Goal: Communication & Community: Share content

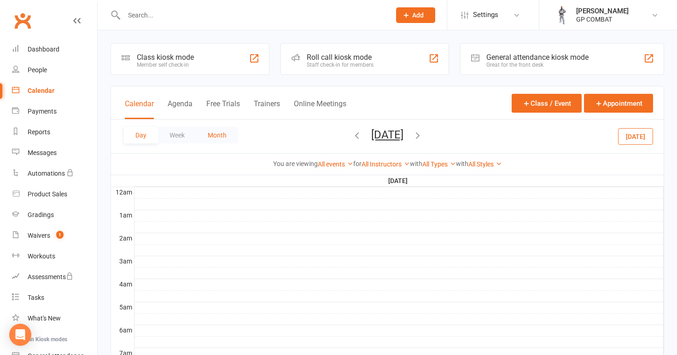
click at [216, 134] on button "Month" at bounding box center [217, 135] width 42 height 17
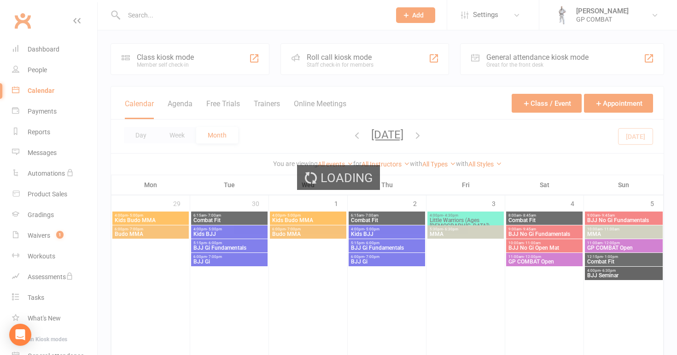
scroll to position [142, 0]
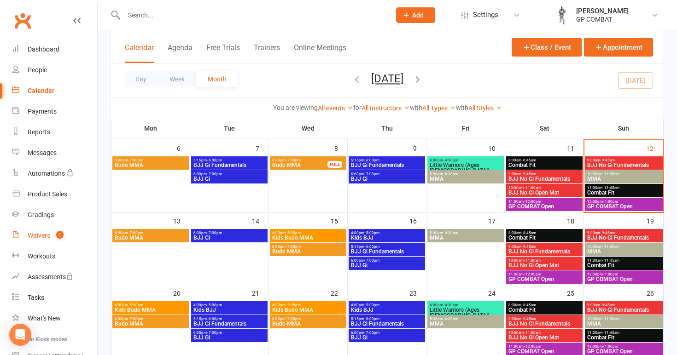
click at [40, 237] on div "Waivers" at bounding box center [39, 235] width 23 height 7
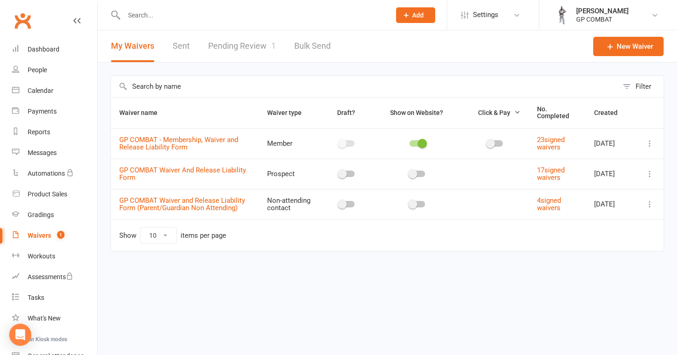
click at [229, 46] on link "Pending Review 1" at bounding box center [242, 46] width 68 height 32
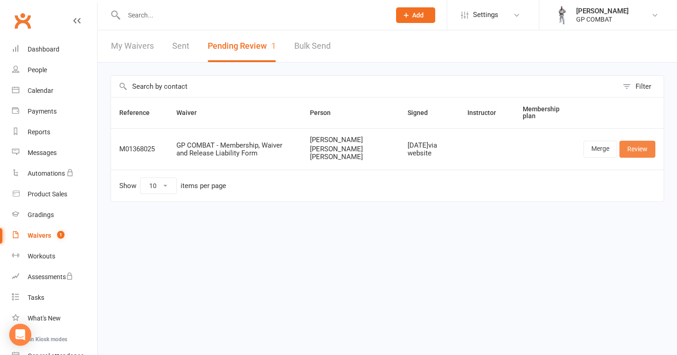
click at [638, 148] on link "Review" at bounding box center [637, 149] width 36 height 17
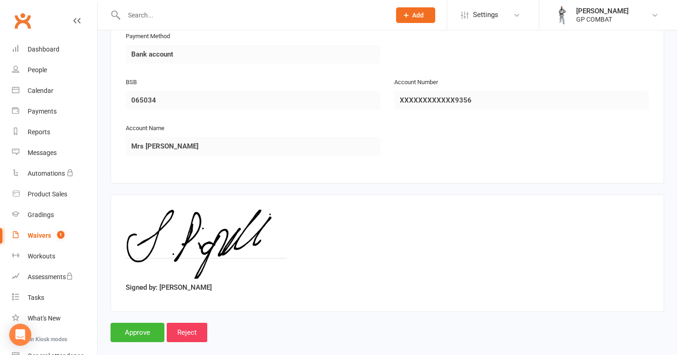
scroll to position [1868, 0]
click at [139, 324] on input "Approve" at bounding box center [137, 333] width 54 height 19
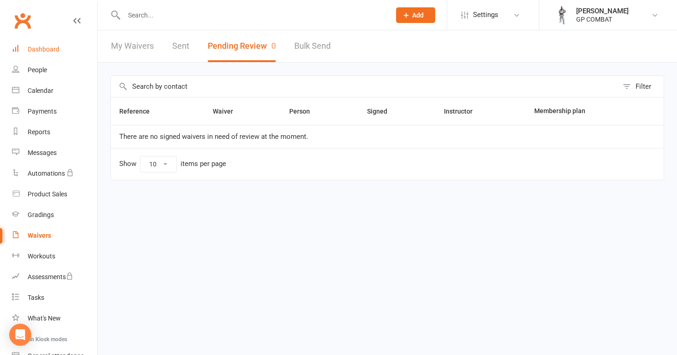
click at [43, 51] on div "Dashboard" at bounding box center [44, 49] width 32 height 7
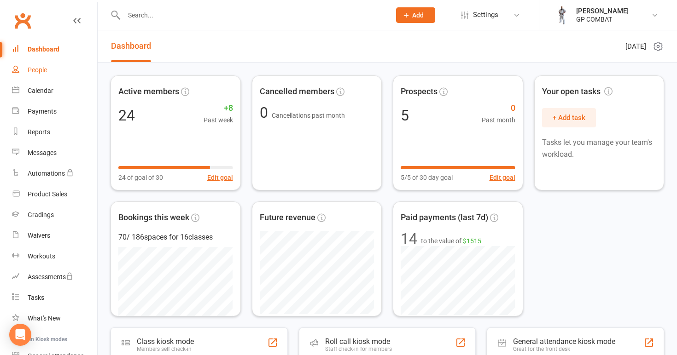
click at [39, 72] on div "People" at bounding box center [37, 69] width 19 height 7
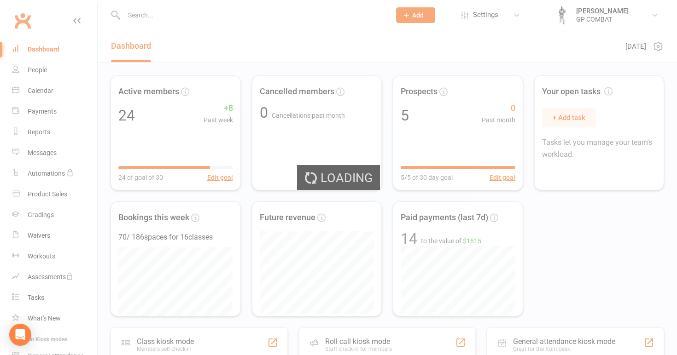
select select "100"
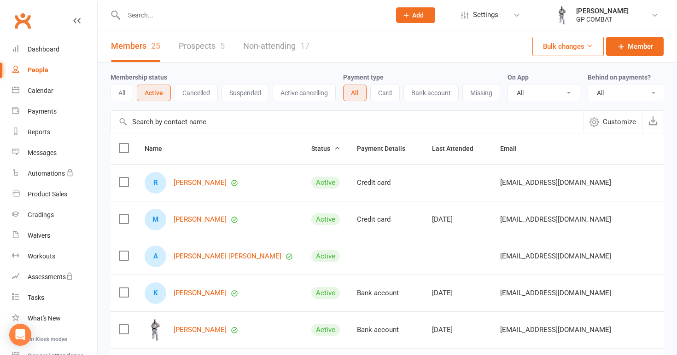
click at [46, 69] on div "People" at bounding box center [38, 69] width 21 height 7
click at [45, 91] on div "Calendar" at bounding box center [41, 90] width 26 height 7
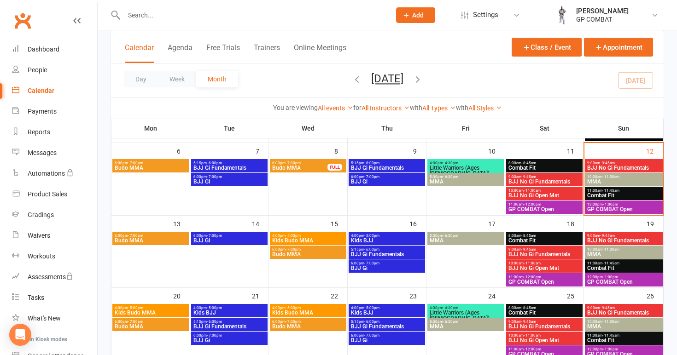
scroll to position [140, 0]
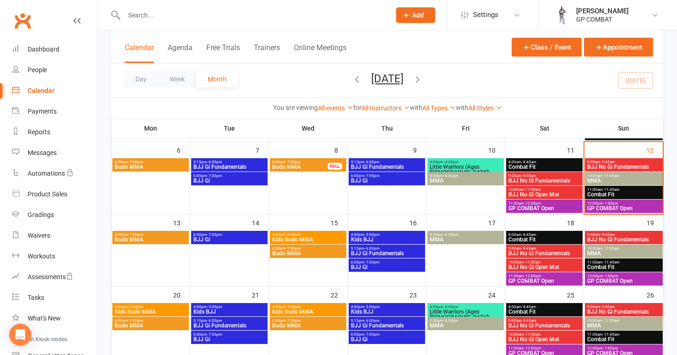
click at [152, 233] on span "6:00pm - 7:00pm" at bounding box center [150, 235] width 73 height 4
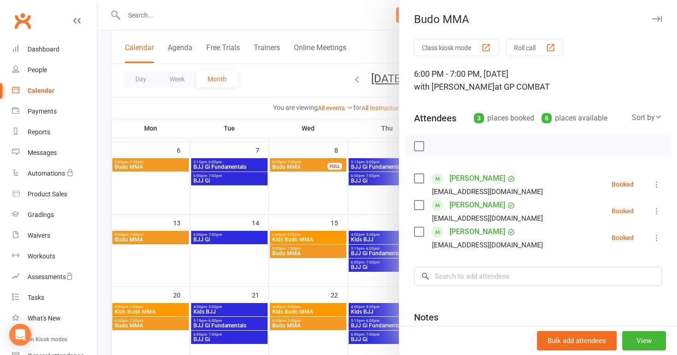
click at [226, 240] on div at bounding box center [387, 177] width 579 height 355
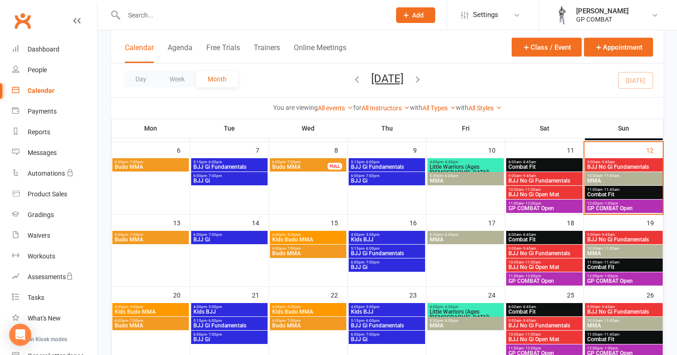
click at [230, 239] on span "BJJ Gi" at bounding box center [229, 240] width 73 height 6
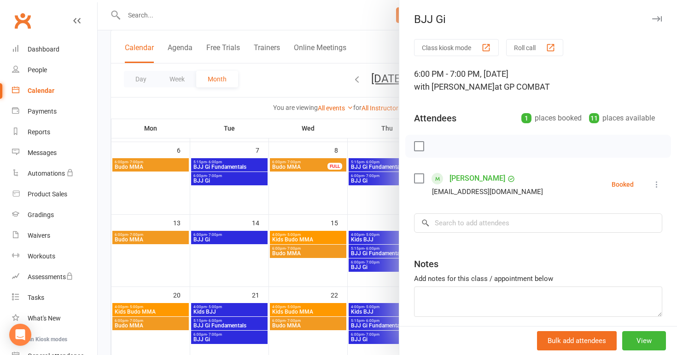
click at [238, 265] on div at bounding box center [387, 177] width 579 height 355
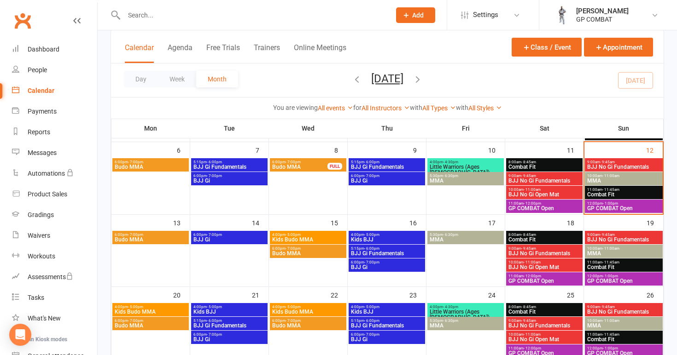
click at [303, 237] on span "Kids Budo MMA" at bounding box center [308, 240] width 73 height 6
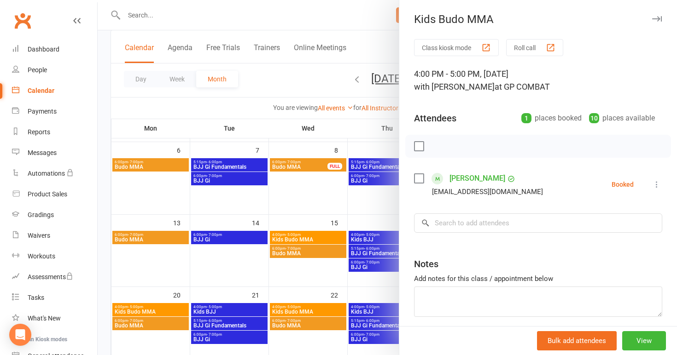
click at [302, 251] on div at bounding box center [387, 177] width 579 height 355
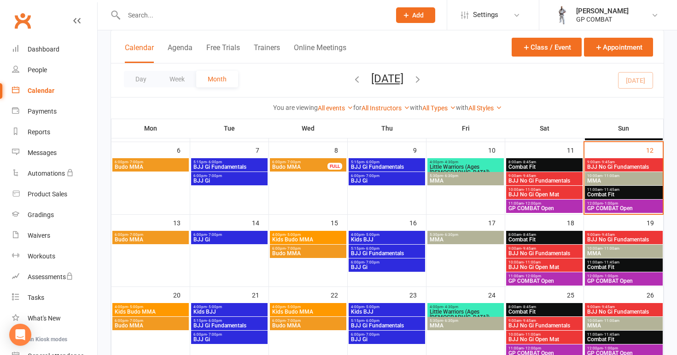
click at [302, 251] on span "Budo MMA" at bounding box center [308, 254] width 73 height 6
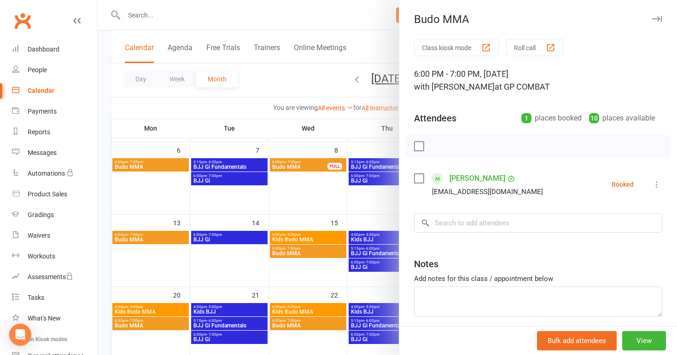
click at [303, 276] on div at bounding box center [387, 177] width 579 height 355
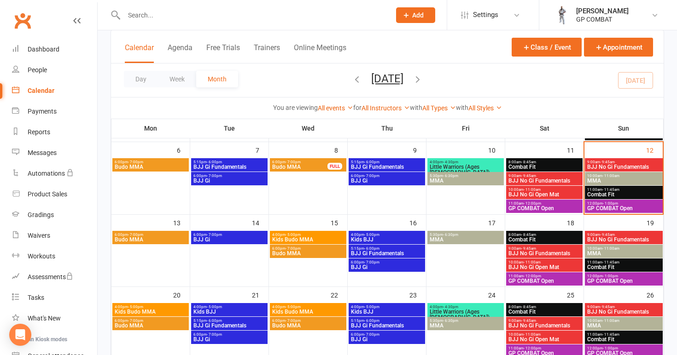
click at [467, 237] on span "MMA" at bounding box center [465, 240] width 73 height 6
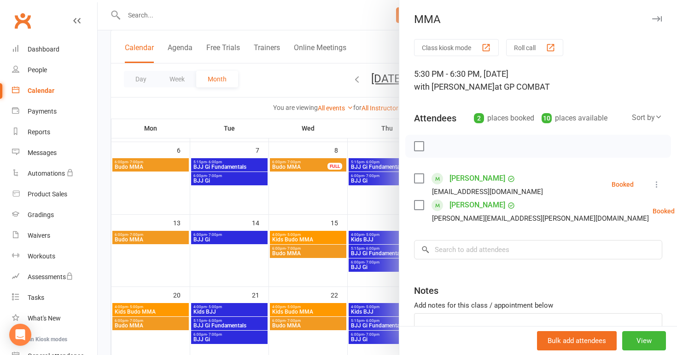
click at [349, 291] on div at bounding box center [387, 177] width 579 height 355
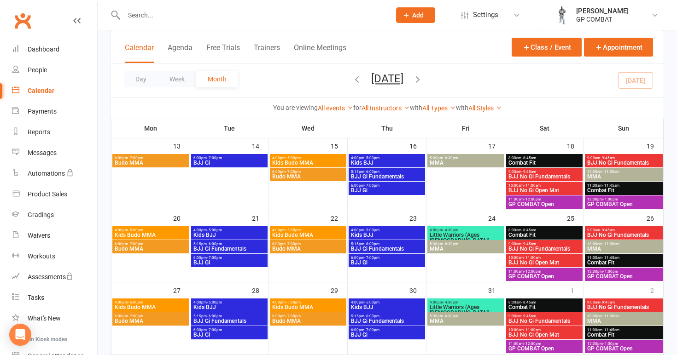
scroll to position [219, 0]
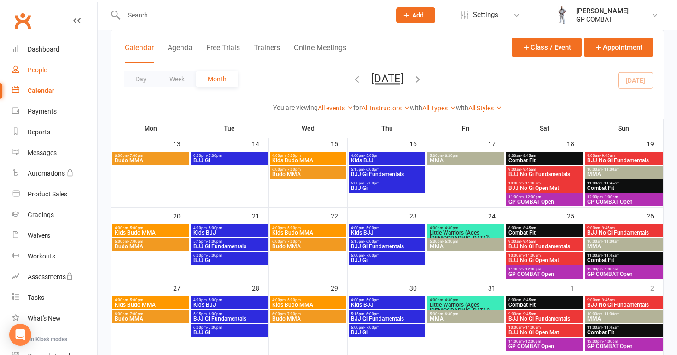
click at [36, 70] on div "People" at bounding box center [37, 69] width 19 height 7
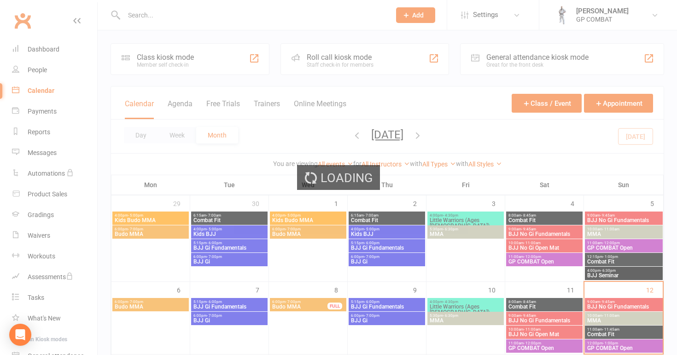
select select "100"
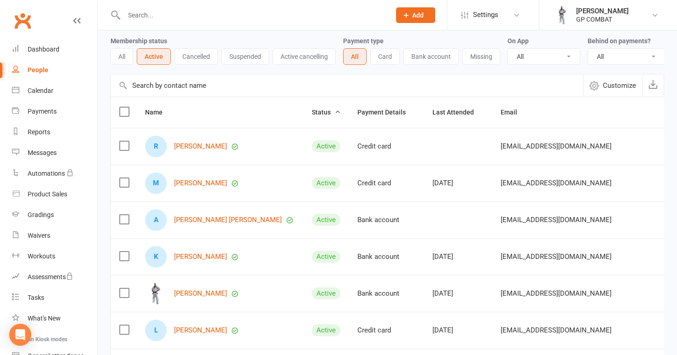
scroll to position [35, 0]
click at [196, 220] on link "[PERSON_NAME] [PERSON_NAME]" at bounding box center [228, 221] width 108 height 8
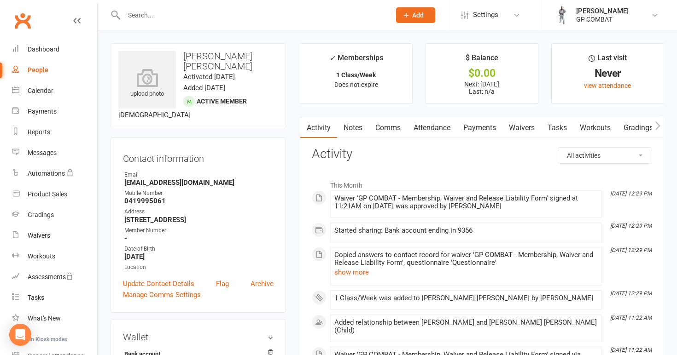
click at [46, 70] on div "People" at bounding box center [38, 69] width 21 height 7
select select "100"
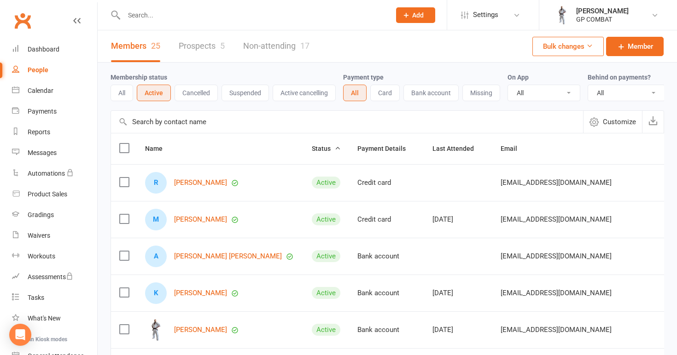
click at [271, 46] on link "Non-attending 17" at bounding box center [276, 46] width 66 height 32
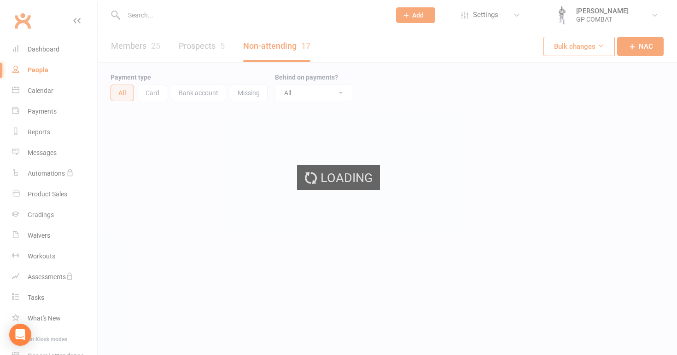
select select "100"
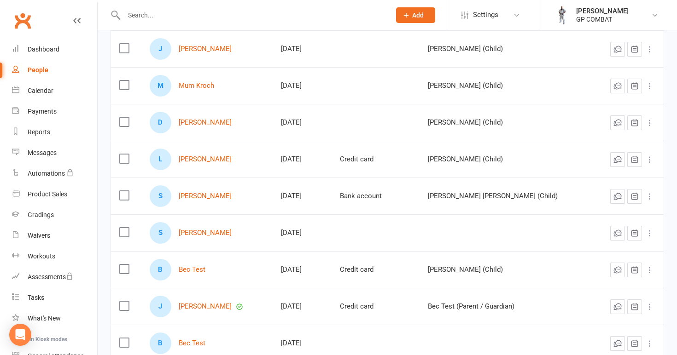
scroll to position [428, 0]
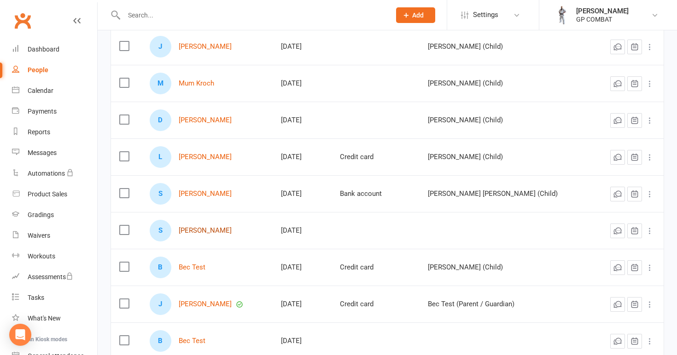
click at [214, 230] on link "[PERSON_NAME]" at bounding box center [205, 231] width 53 height 8
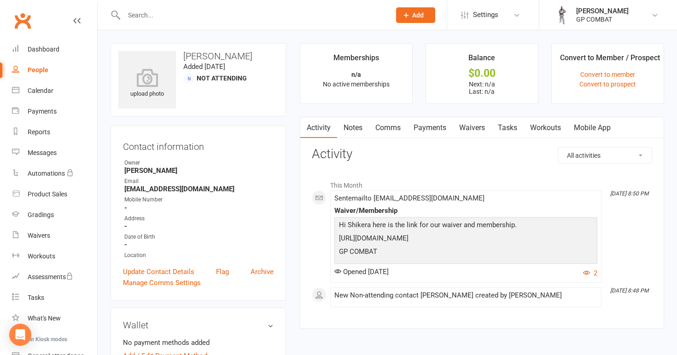
click at [43, 74] on link "People" at bounding box center [54, 70] width 85 height 21
select select "100"
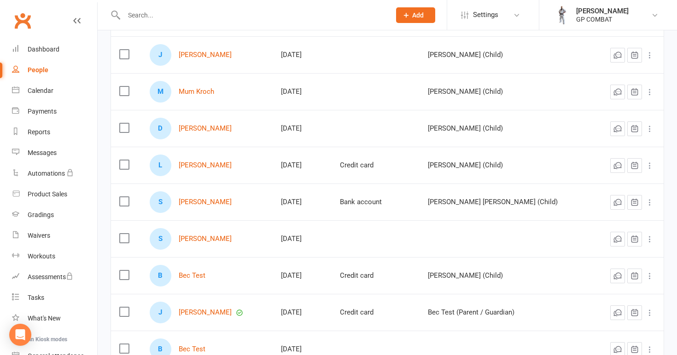
scroll to position [421, 0]
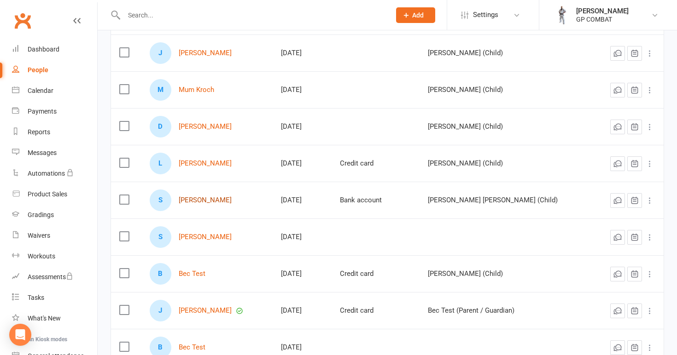
click at [222, 199] on link "[PERSON_NAME]" at bounding box center [205, 201] width 53 height 8
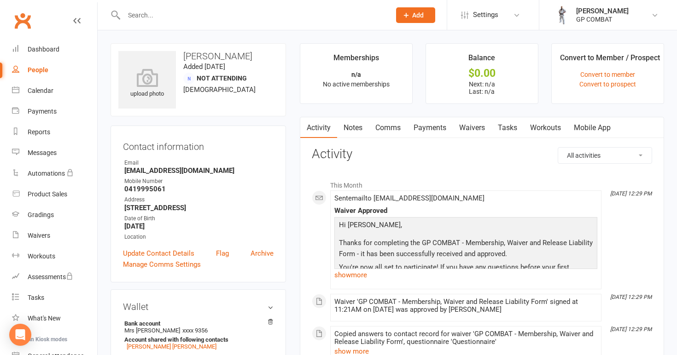
click at [588, 127] on link "Mobile App" at bounding box center [592, 127] width 50 height 21
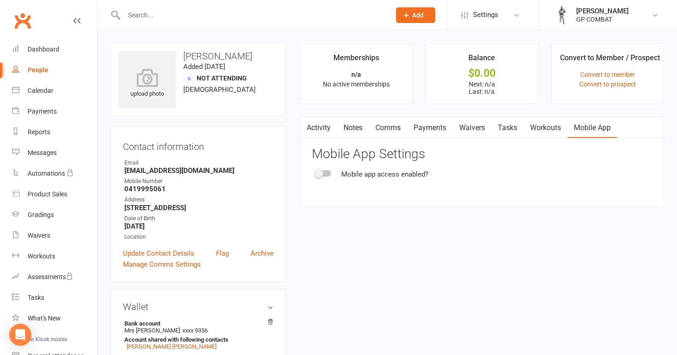
click at [327, 174] on div at bounding box center [323, 173] width 16 height 6
click at [315, 172] on input "checkbox" at bounding box center [315, 172] width 0 height 0
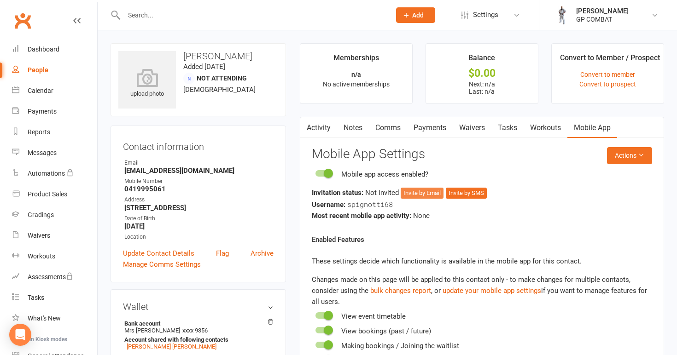
click at [423, 191] on button "Invite by Email" at bounding box center [421, 193] width 43 height 11
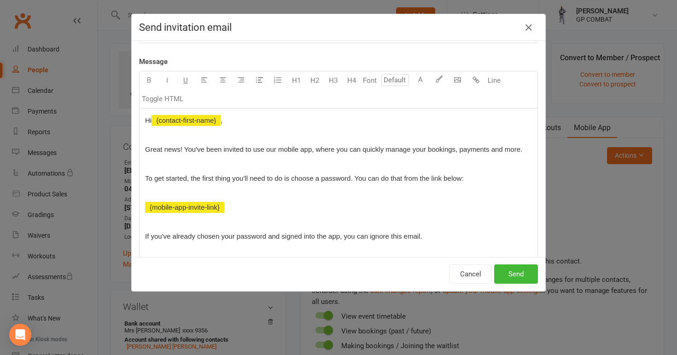
scroll to position [41, 0]
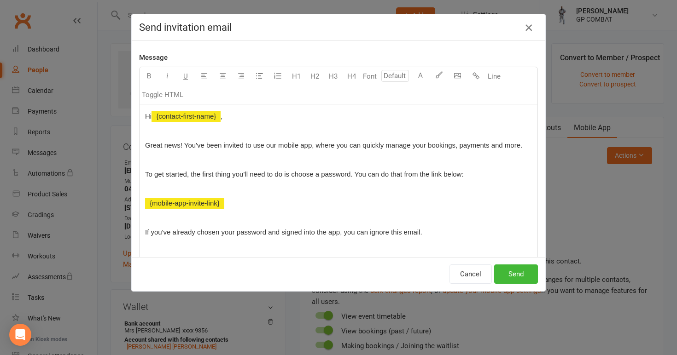
click at [530, 28] on icon "button" at bounding box center [528, 27] width 11 height 11
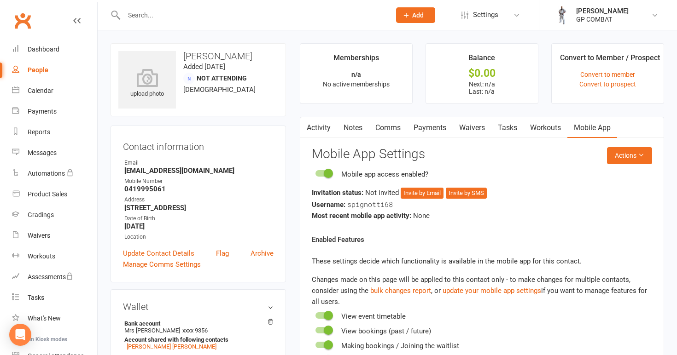
click at [52, 72] on link "People" at bounding box center [54, 70] width 85 height 21
select select "100"
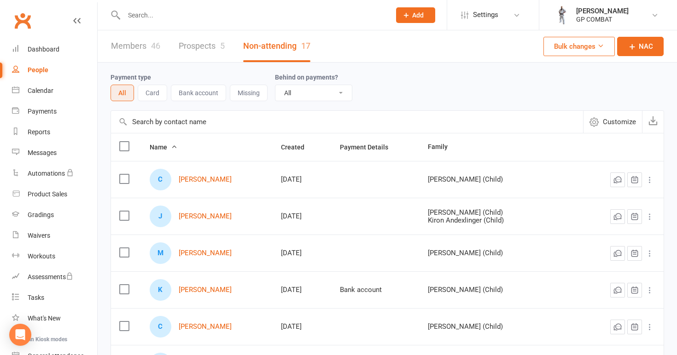
click at [128, 46] on link "Members 46" at bounding box center [135, 46] width 49 height 32
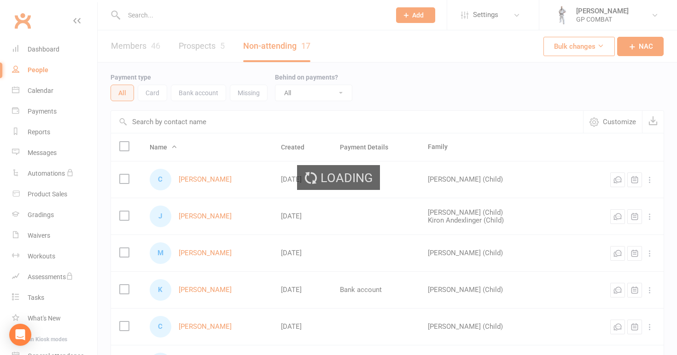
select select "100"
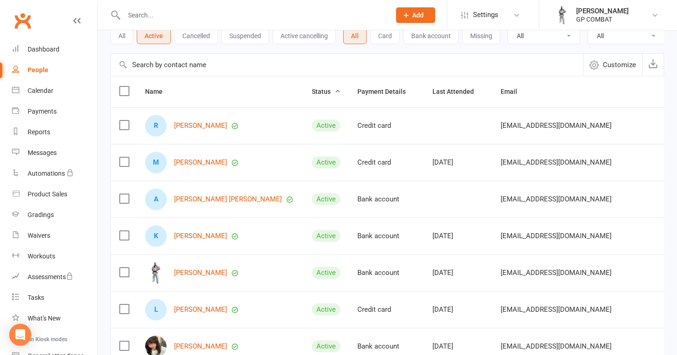
scroll to position [88, 0]
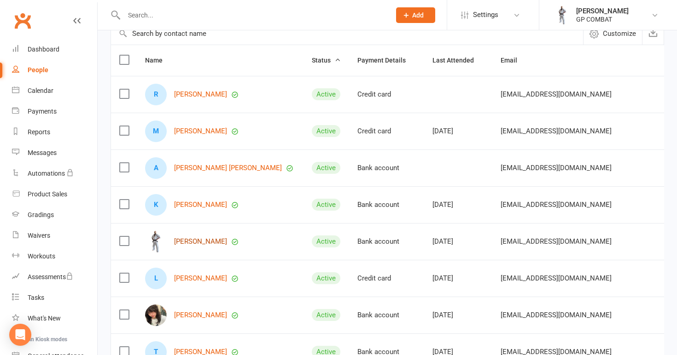
click at [188, 239] on link "[PERSON_NAME]" at bounding box center [200, 242] width 53 height 8
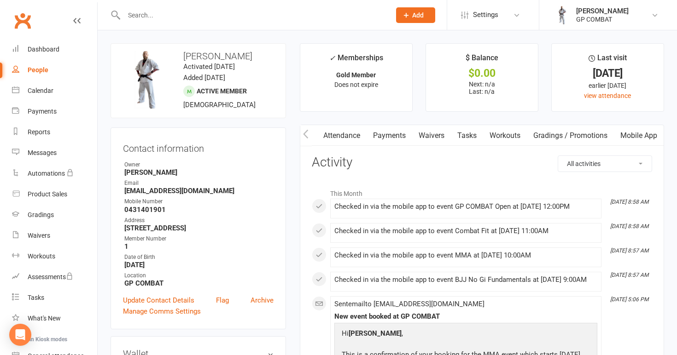
click at [632, 134] on link "Mobile App" at bounding box center [638, 135] width 50 height 21
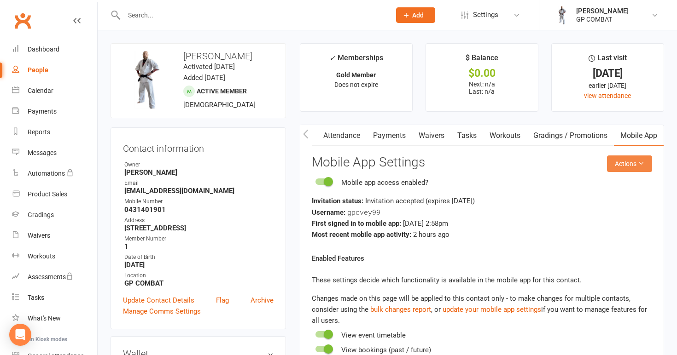
click at [623, 161] on button "Actions" at bounding box center [629, 164] width 45 height 17
click at [585, 185] on link "Send invitation email" at bounding box center [605, 183] width 91 height 18
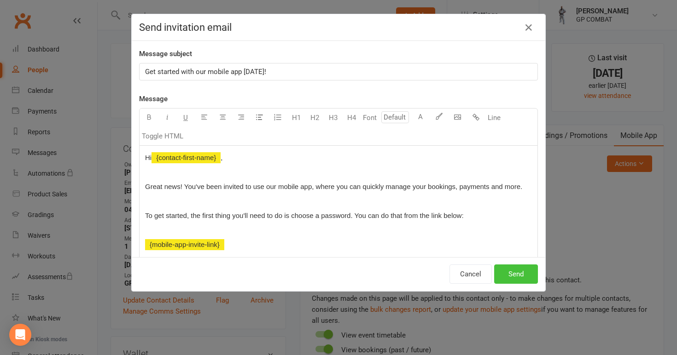
click at [509, 273] on button "Send" at bounding box center [516, 274] width 44 height 19
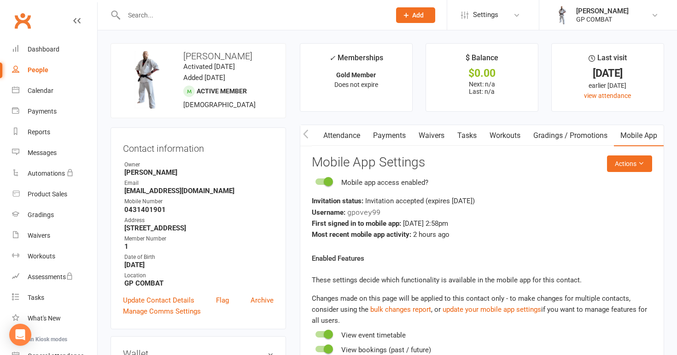
click at [58, 64] on link "People" at bounding box center [54, 70] width 85 height 21
select select "100"
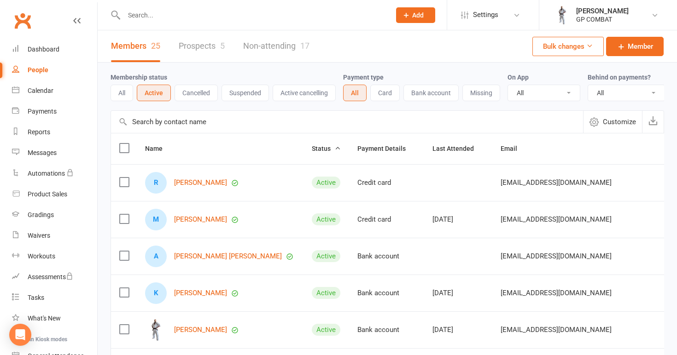
click at [271, 45] on link "Non-attending 17" at bounding box center [276, 46] width 66 height 32
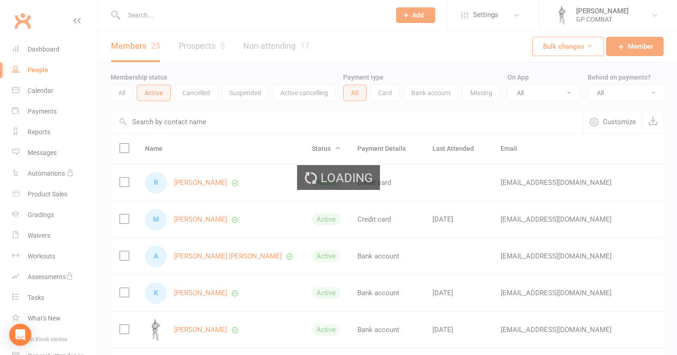
select select "100"
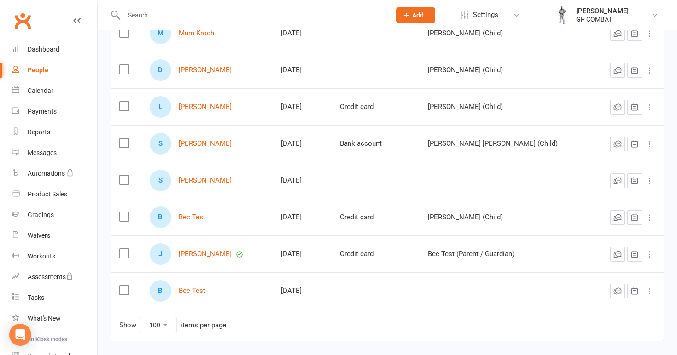
scroll to position [467, 0]
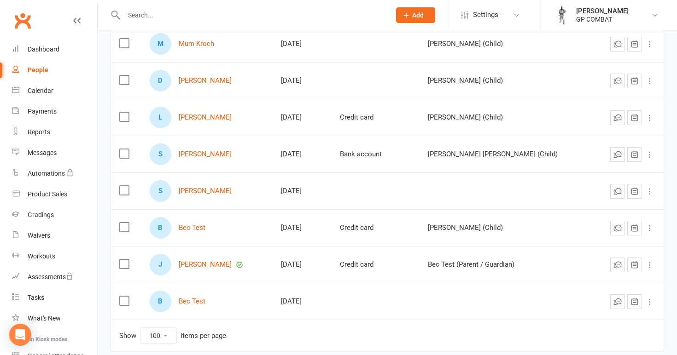
click at [652, 154] on icon at bounding box center [649, 154] width 9 height 9
click at [530, 213] on td "[PERSON_NAME] (Child)" at bounding box center [505, 227] width 172 height 37
click at [24, 334] on icon "Open Intercom Messenger" at bounding box center [20, 335] width 11 height 12
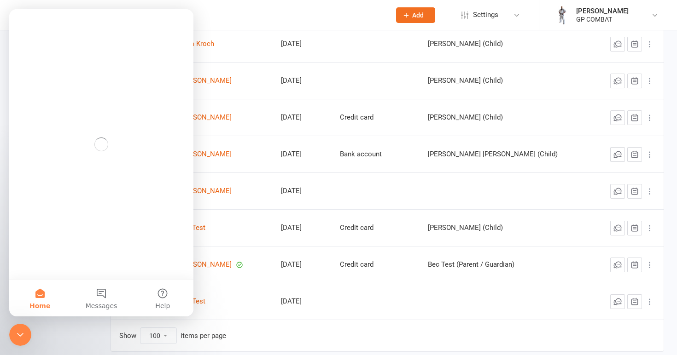
scroll to position [0, 0]
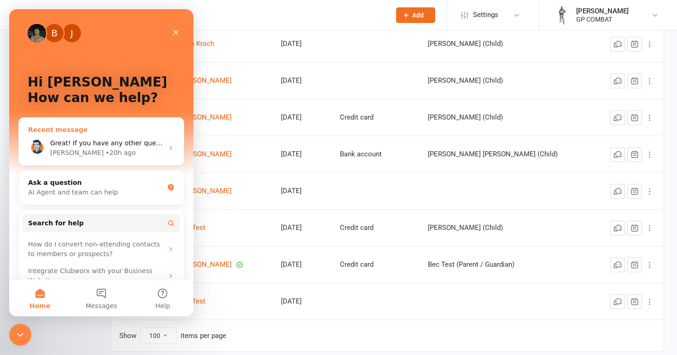
click at [116, 149] on div "[PERSON_NAME] • 20h ago" at bounding box center [106, 153] width 113 height 10
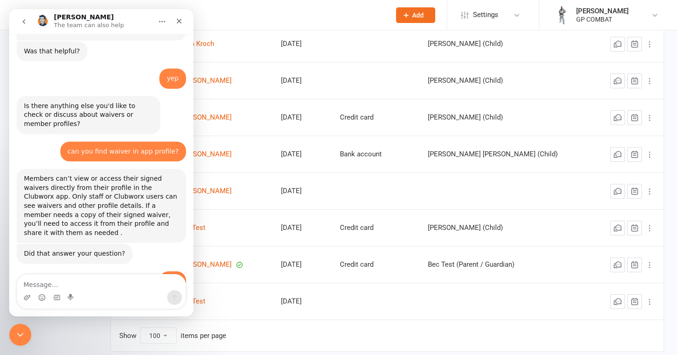
scroll to position [3549, 0]
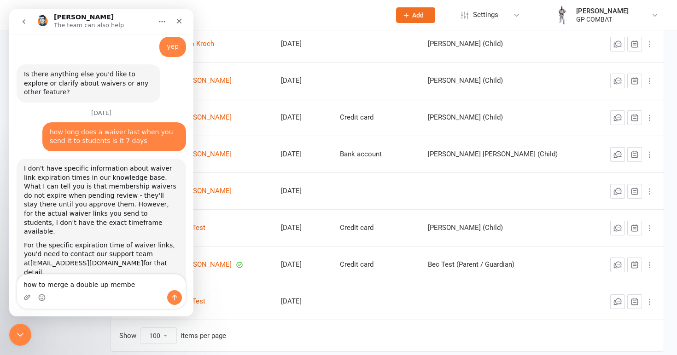
type textarea "how to merge a double up member"
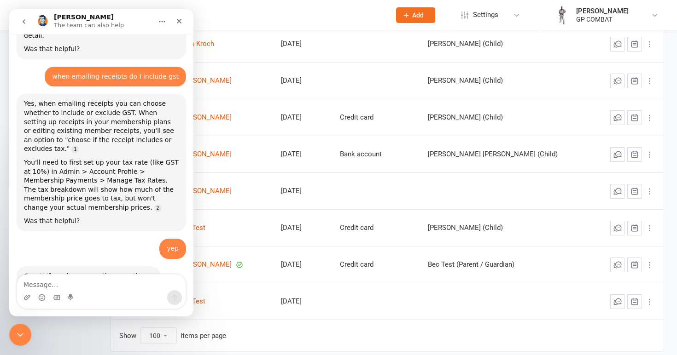
scroll to position [3792, 0]
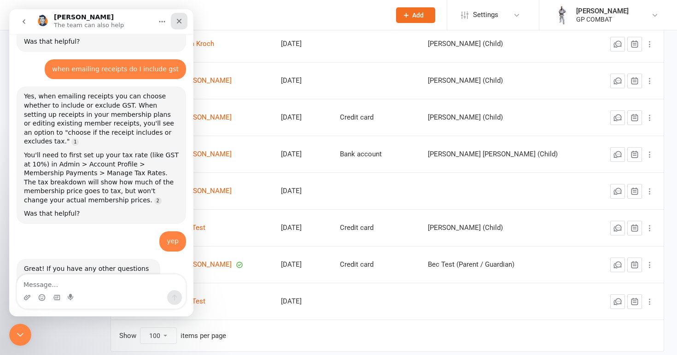
click at [180, 19] on icon "Close" at bounding box center [178, 20] width 7 height 7
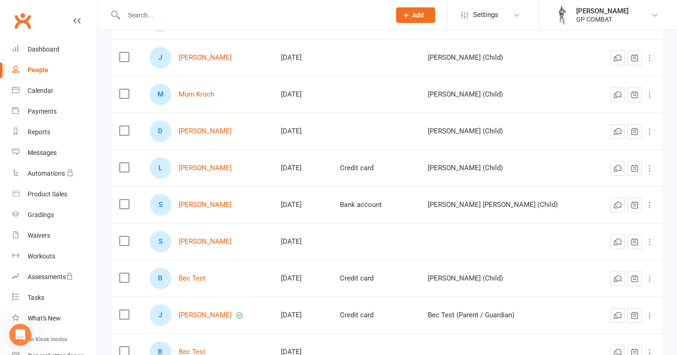
scroll to position [417, 0]
click at [203, 241] on link "[PERSON_NAME]" at bounding box center [205, 241] width 53 height 8
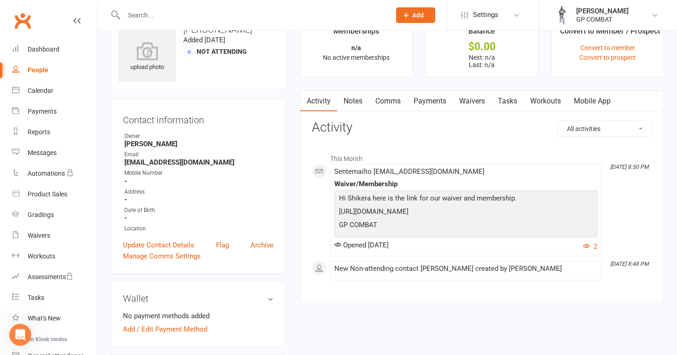
scroll to position [32, 0]
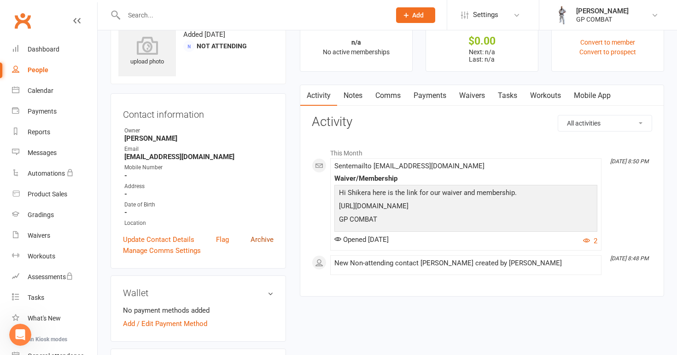
click at [265, 238] on link "Archive" at bounding box center [261, 239] width 23 height 11
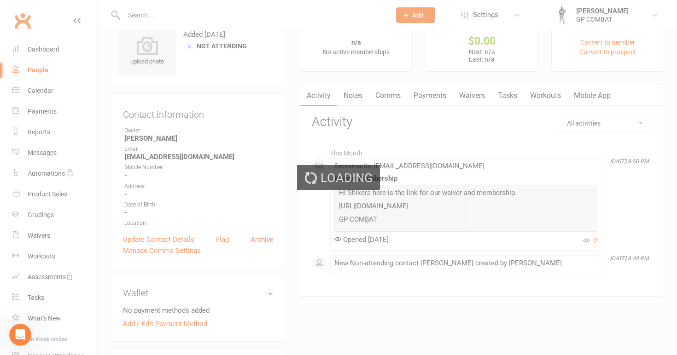
select select "100"
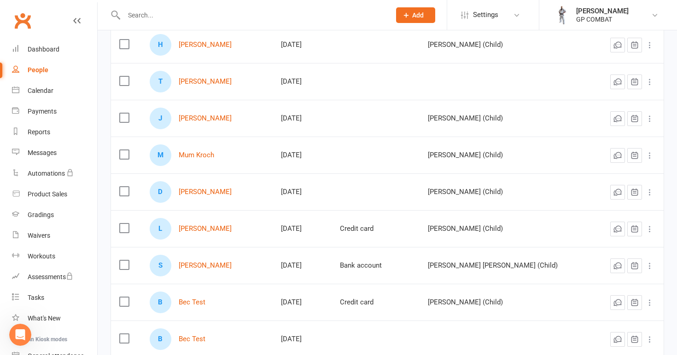
scroll to position [378, 0]
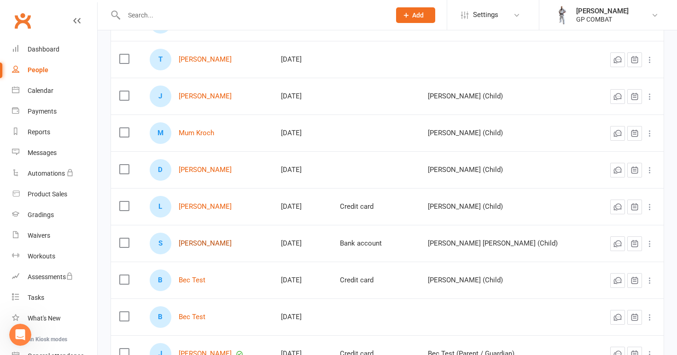
click at [205, 248] on link "[PERSON_NAME]" at bounding box center [205, 244] width 53 height 8
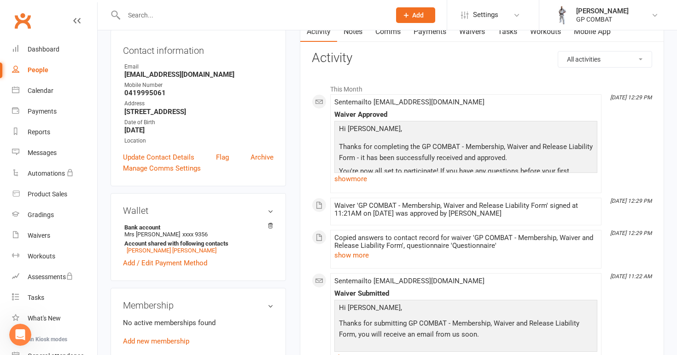
scroll to position [12, 0]
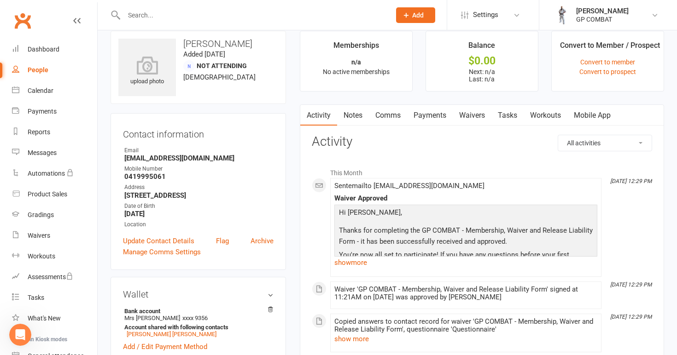
click at [594, 115] on link "Mobile App" at bounding box center [592, 115] width 50 height 21
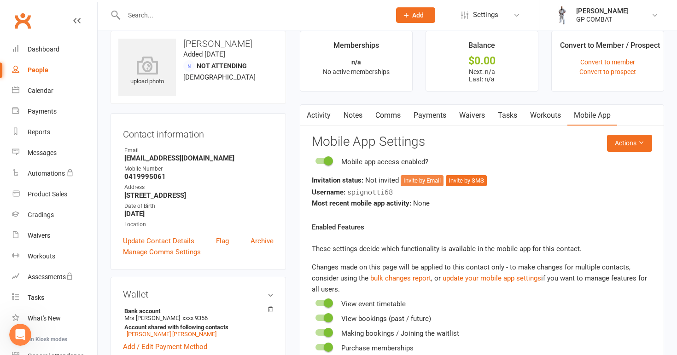
click at [424, 181] on button "Invite by Email" at bounding box center [421, 180] width 43 height 11
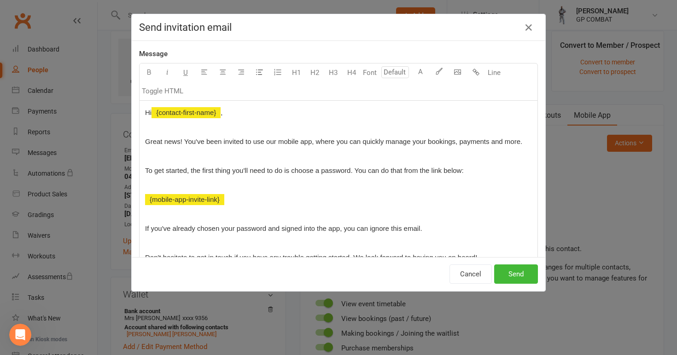
scroll to position [58, 0]
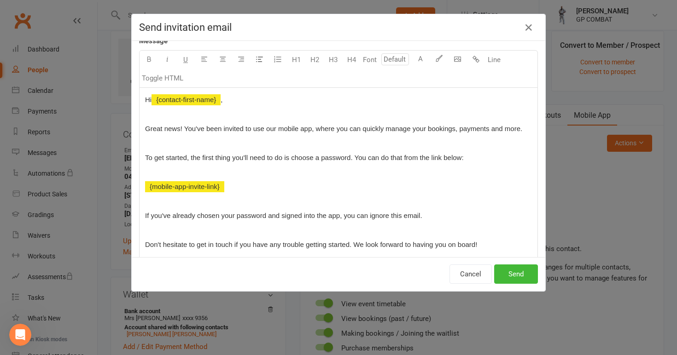
click at [252, 189] on p "﻿ {mobile-app-invite-link}" at bounding box center [338, 186] width 387 height 11
click at [234, 212] on span "If you've already chosen your password and signed into the app, you can ignore …" at bounding box center [283, 216] width 277 height 8
click at [525, 129] on p "Great news! You've been invited to use our mobile app, where you can quickly ma…" at bounding box center [338, 128] width 387 height 11
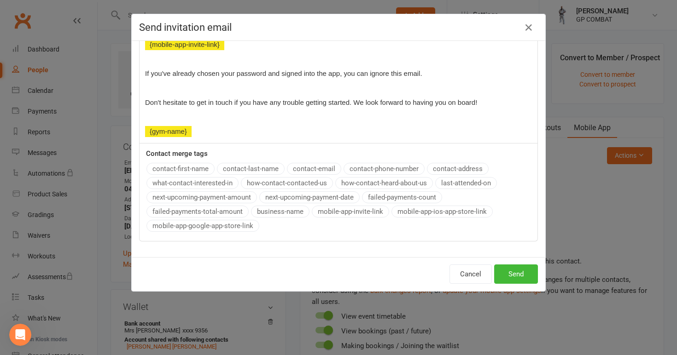
scroll to position [66, 0]
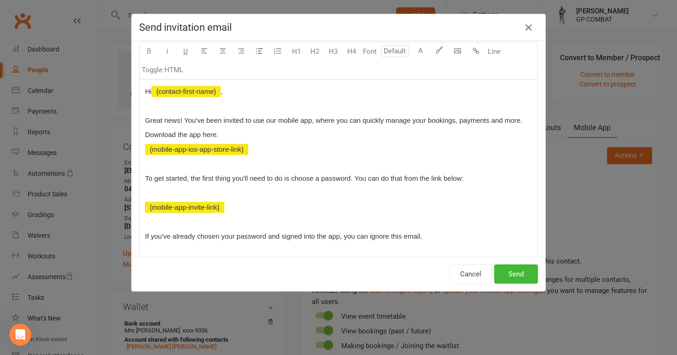
click at [436, 213] on div "Message U H1 H2 H3 H4 Font A Line Toggle HTML Hi ﻿ {contact-first-name} , Great…" at bounding box center [338, 215] width 399 height 377
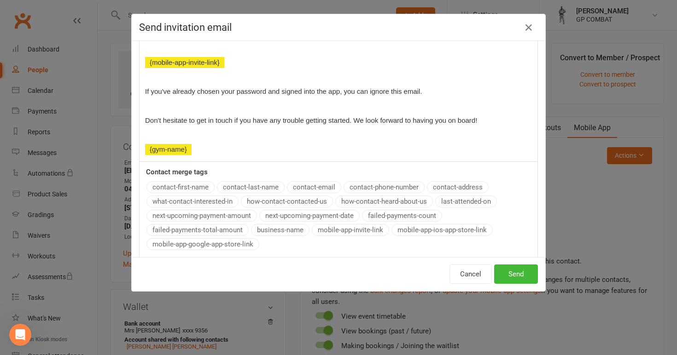
scroll to position [228, 0]
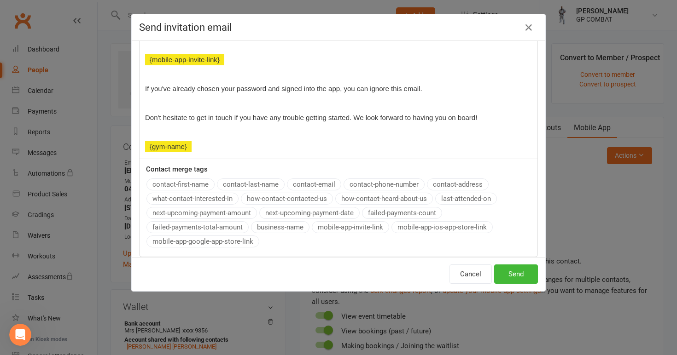
click at [219, 243] on div "Message U H1 H2 H3 H4 Font A Line Toggle HTML Hi ﻿ {contact-first-name} , Great…" at bounding box center [338, 61] width 399 height 392
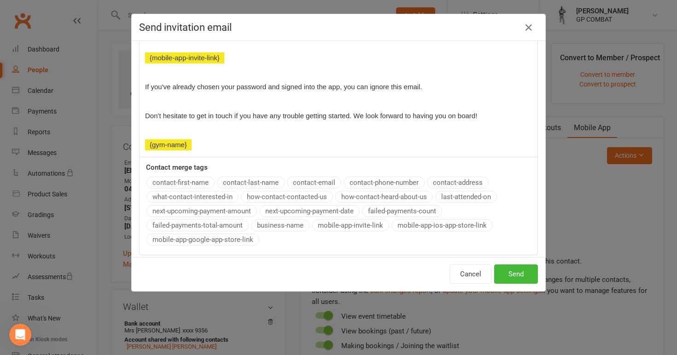
scroll to position [231, 0]
click at [521, 270] on button "Send" at bounding box center [516, 274] width 44 height 19
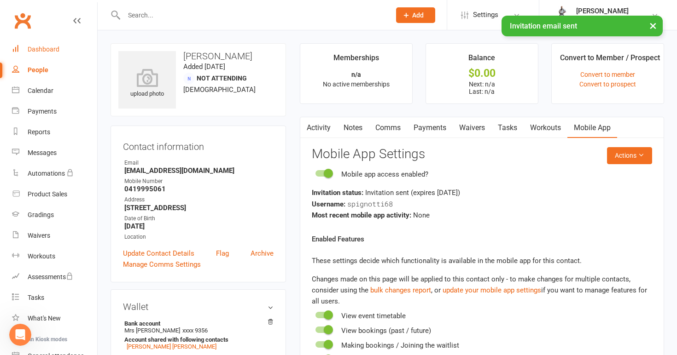
click at [48, 52] on div "Dashboard" at bounding box center [44, 49] width 32 height 7
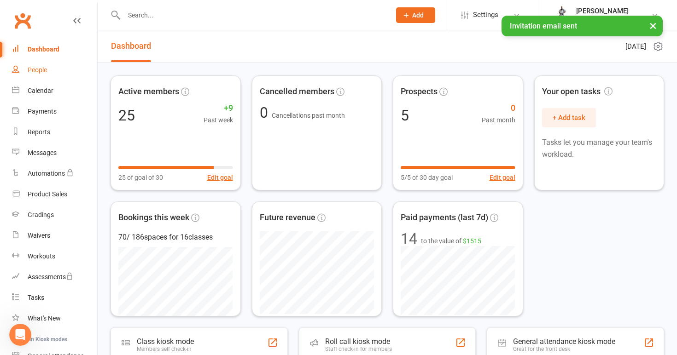
click at [50, 75] on link "People" at bounding box center [54, 70] width 85 height 21
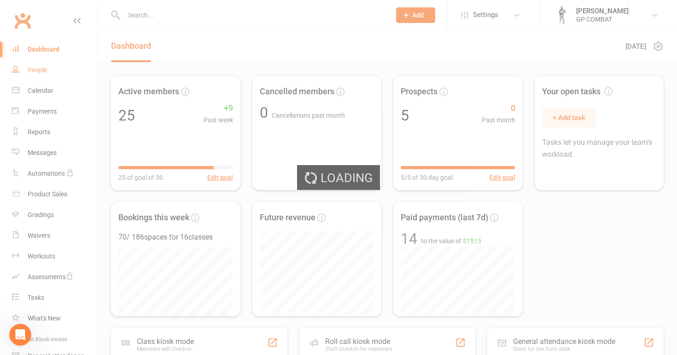
select select "100"
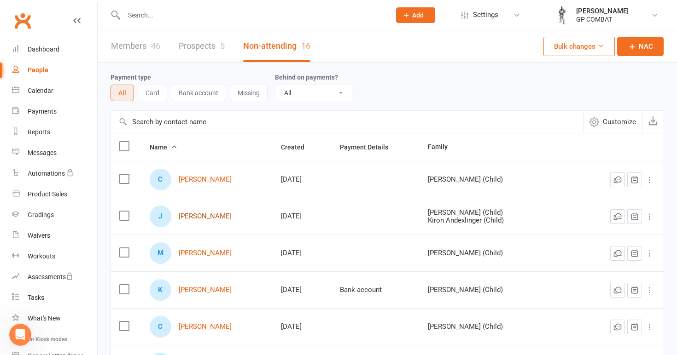
click at [215, 218] on link "[PERSON_NAME]" at bounding box center [205, 217] width 53 height 8
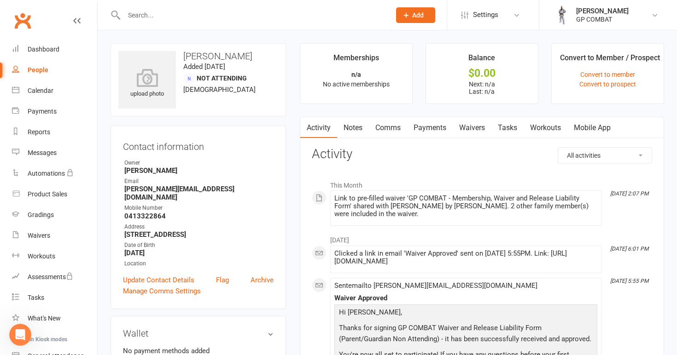
click at [471, 127] on link "Waivers" at bounding box center [471, 127] width 39 height 21
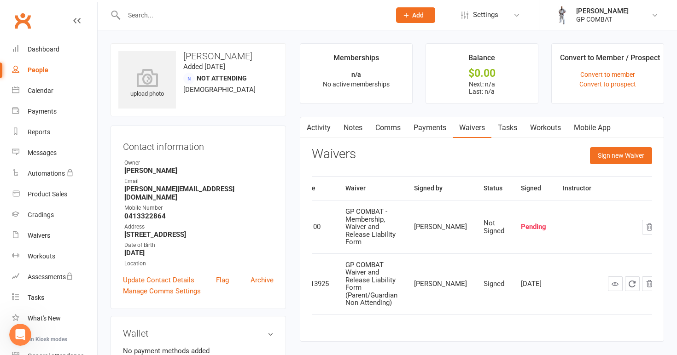
scroll to position [0, 35]
click at [646, 226] on icon "button" at bounding box center [650, 227] width 8 height 8
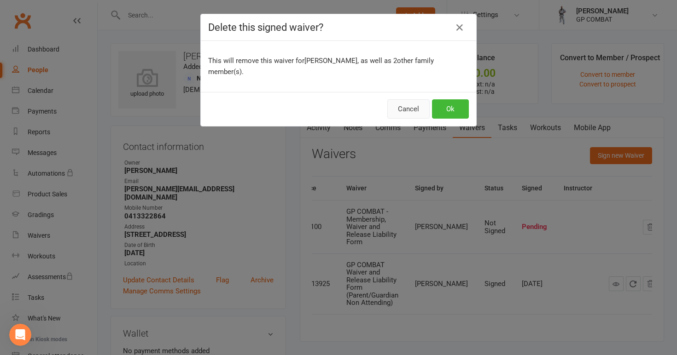
click at [413, 110] on button "Cancel" at bounding box center [408, 108] width 42 height 19
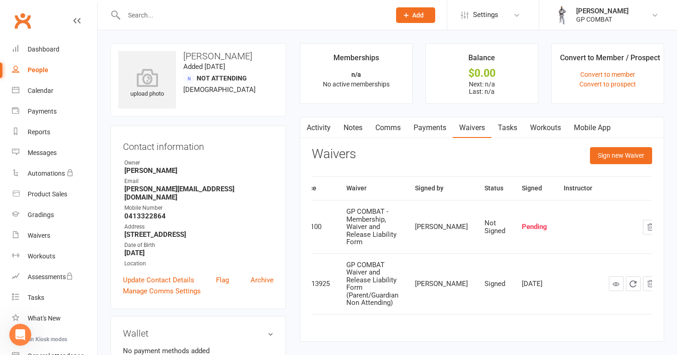
click at [53, 72] on link "People" at bounding box center [54, 70] width 85 height 21
select select "100"
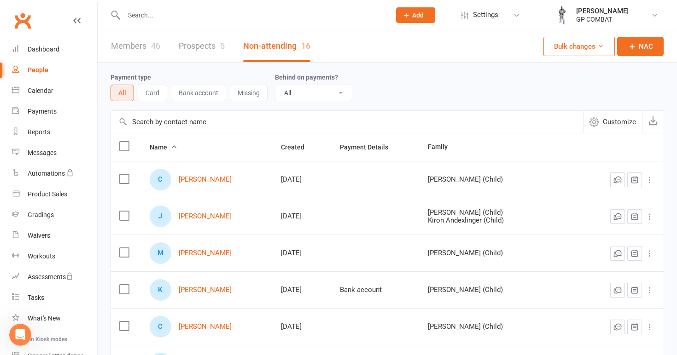
click at [134, 46] on link "Members 46" at bounding box center [135, 46] width 49 height 32
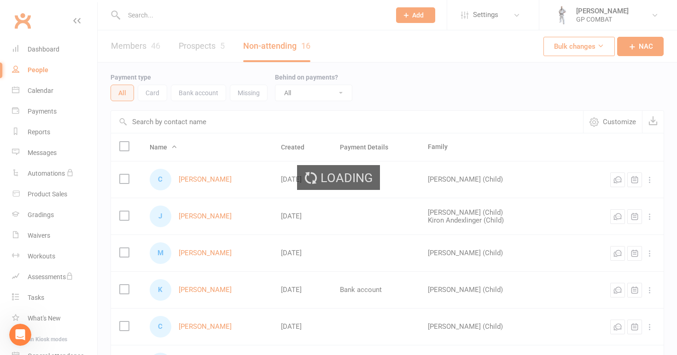
select select "100"
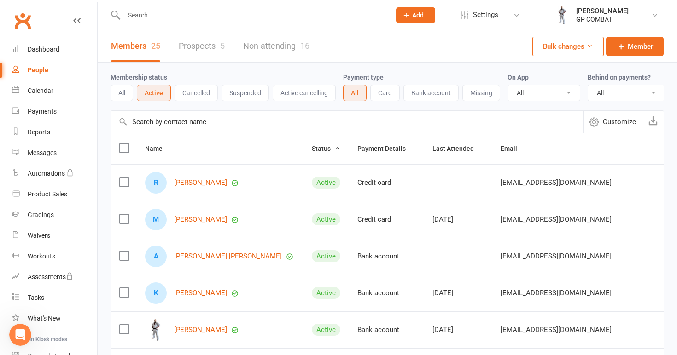
click at [124, 88] on button "All" at bounding box center [121, 93] width 23 height 17
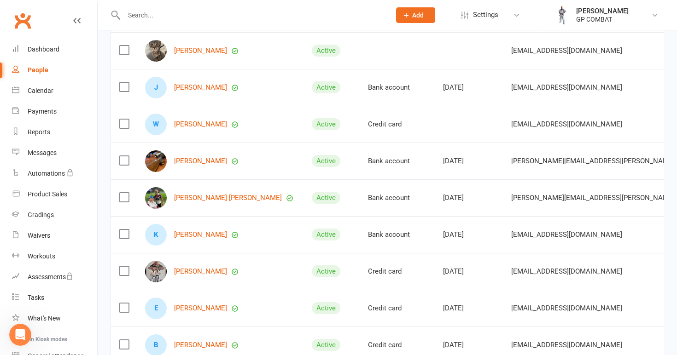
scroll to position [613, 0]
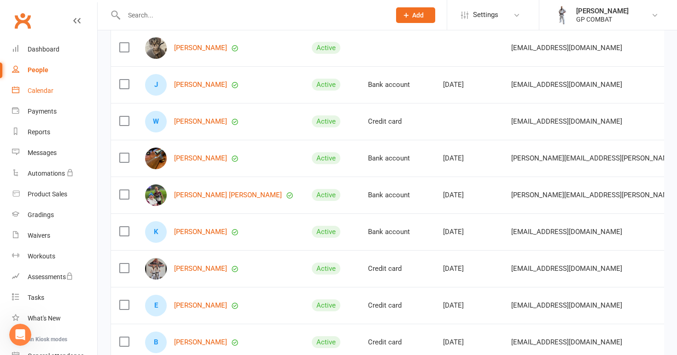
click at [39, 94] on link "Calendar" at bounding box center [54, 91] width 85 height 21
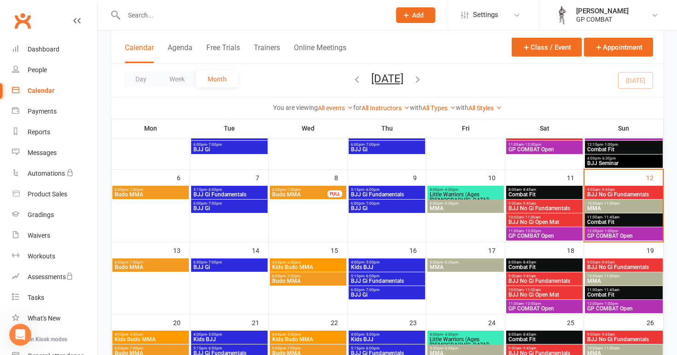
scroll to position [137, 0]
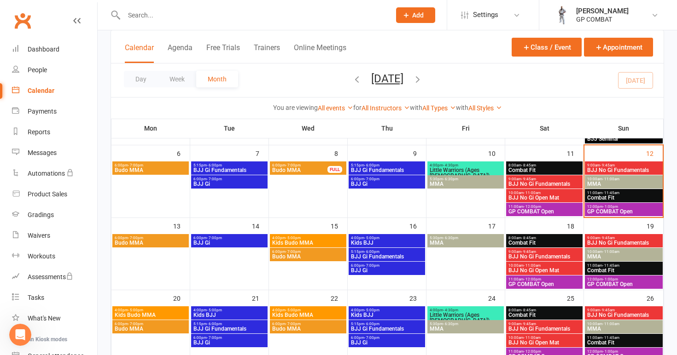
click at [315, 239] on span "4:00pm - 5:00pm" at bounding box center [308, 238] width 73 height 4
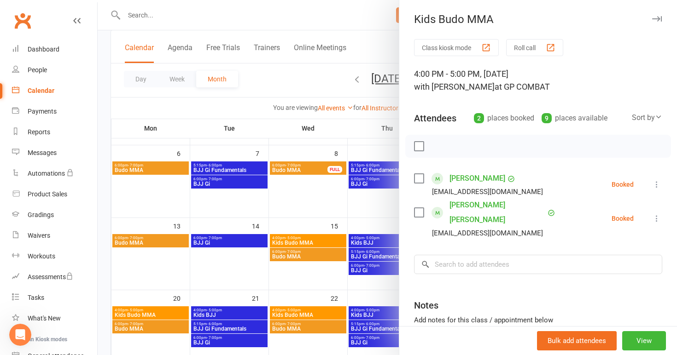
click at [140, 241] on div at bounding box center [387, 177] width 579 height 355
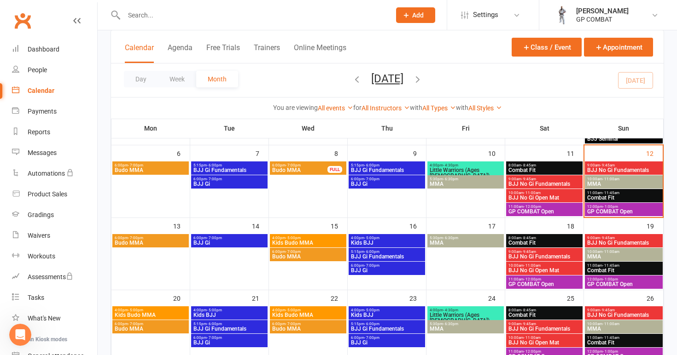
click at [154, 244] on span "Budo MMA" at bounding box center [150, 243] width 73 height 6
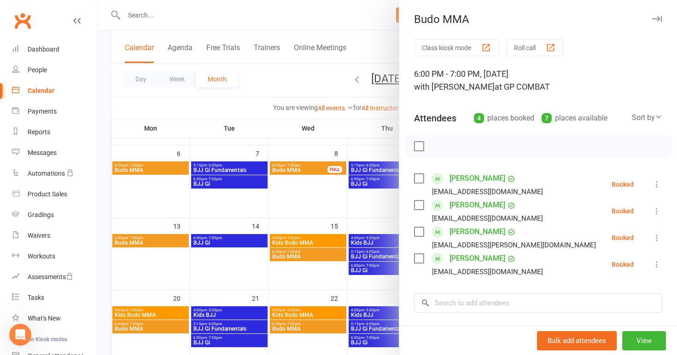
click at [229, 240] on div at bounding box center [387, 177] width 579 height 355
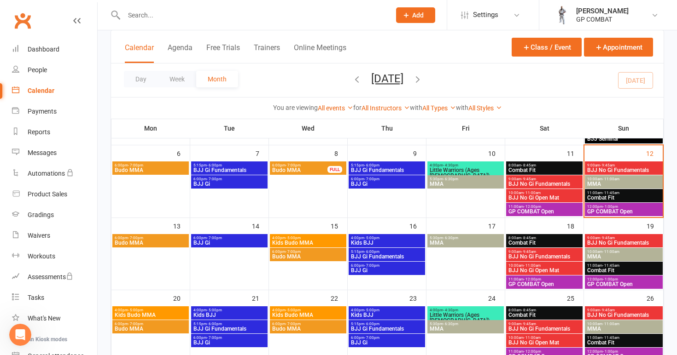
click at [229, 240] on span "BJJ Gi" at bounding box center [229, 243] width 73 height 6
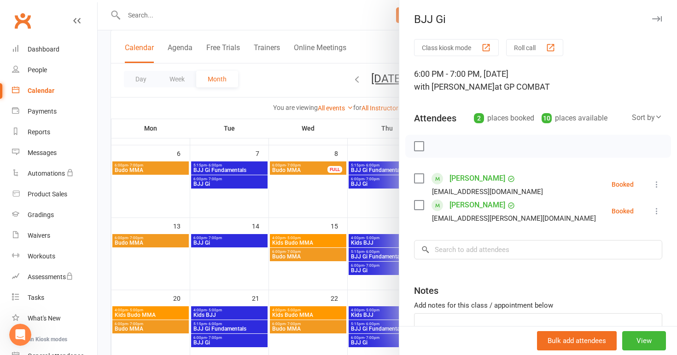
click at [302, 255] on div at bounding box center [387, 177] width 579 height 355
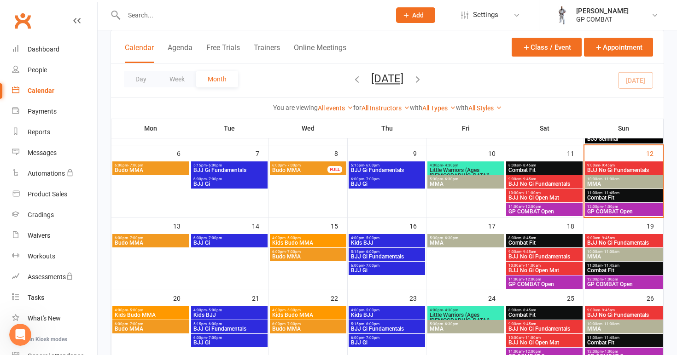
click at [302, 255] on span "Budo MMA" at bounding box center [308, 257] width 73 height 6
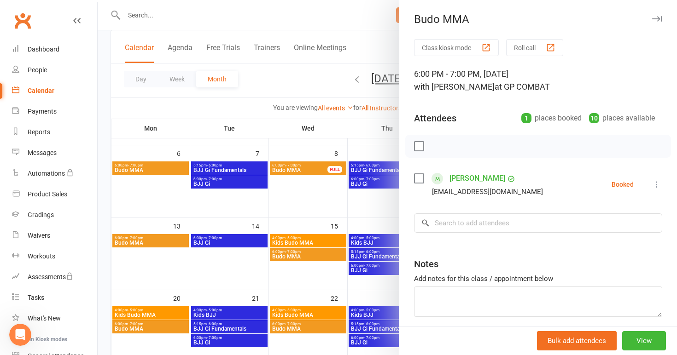
click at [314, 239] on div at bounding box center [387, 177] width 579 height 355
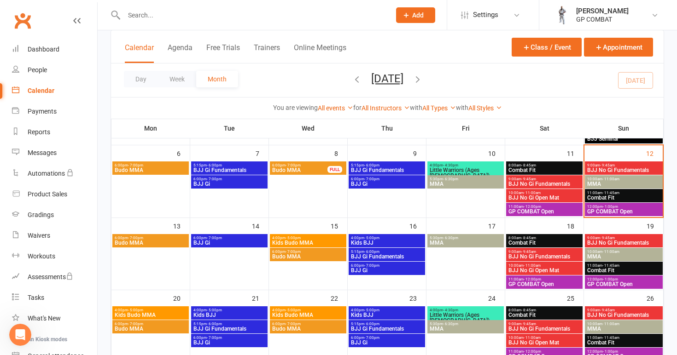
click at [314, 239] on span "4:00pm - 5:00pm" at bounding box center [308, 238] width 73 height 4
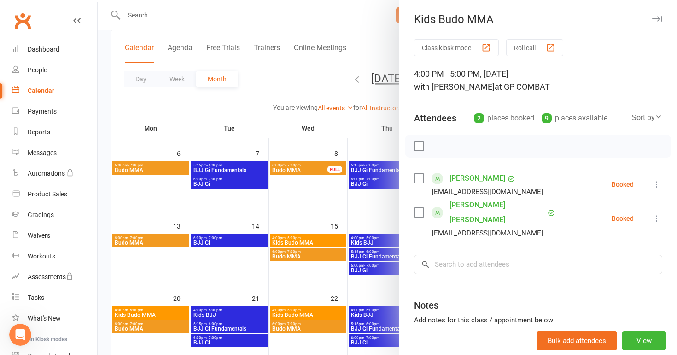
click at [213, 209] on div at bounding box center [387, 177] width 579 height 355
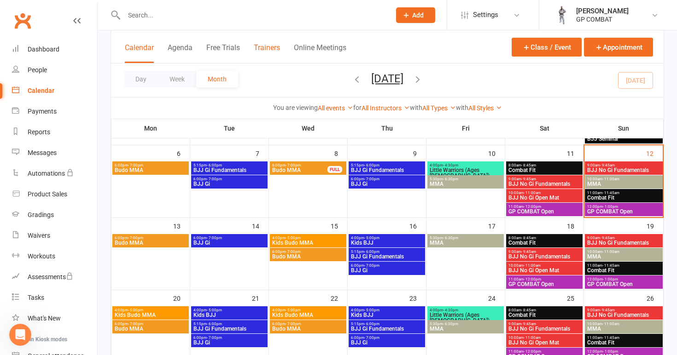
click at [273, 51] on button "Trainers" at bounding box center [267, 53] width 26 height 20
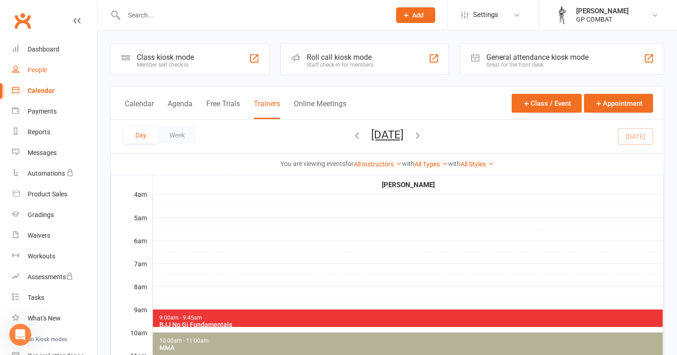
click at [43, 73] on div "People" at bounding box center [37, 69] width 19 height 7
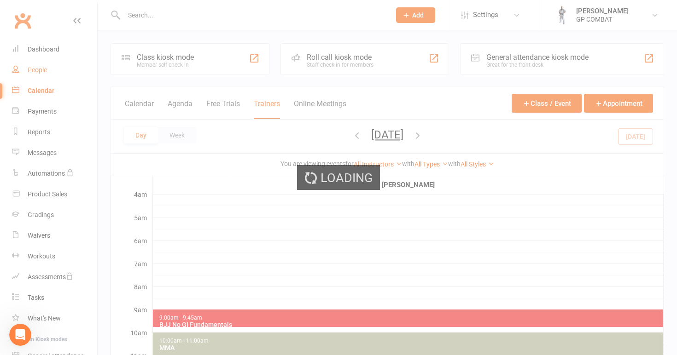
select select "100"
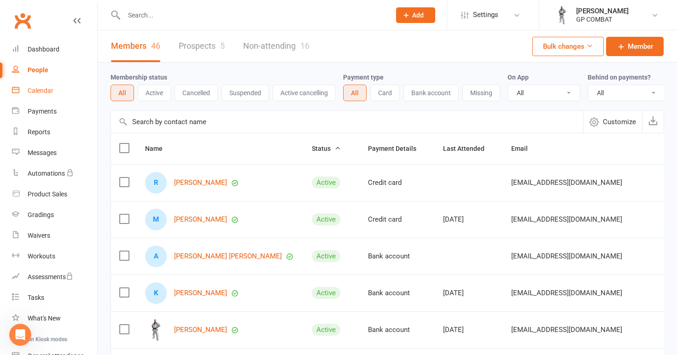
click at [45, 90] on div "Calendar" at bounding box center [41, 90] width 26 height 7
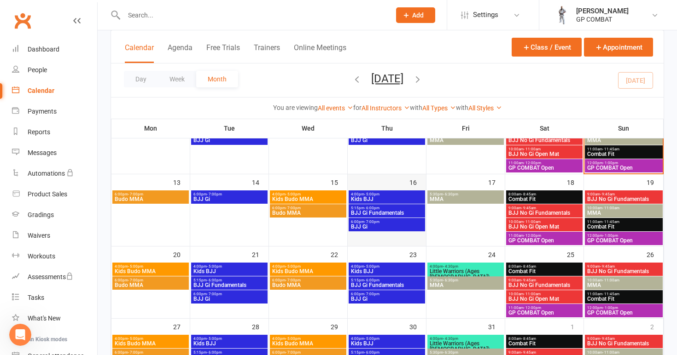
scroll to position [179, 0]
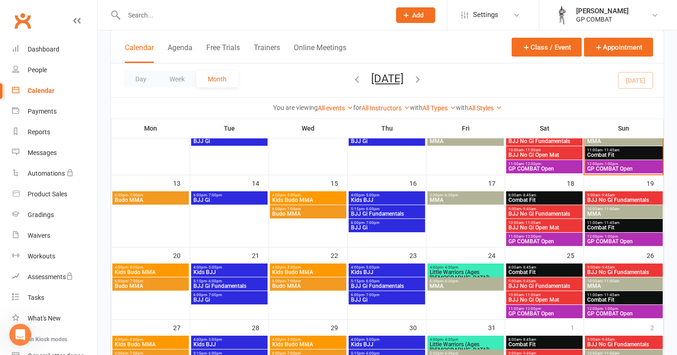
click at [382, 209] on span "5:15pm - 6:00pm" at bounding box center [386, 209] width 73 height 4
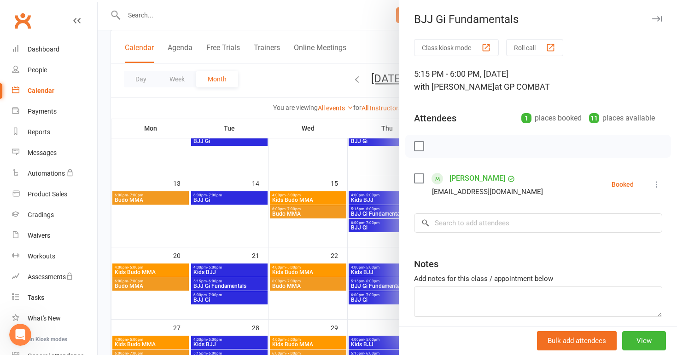
click at [368, 224] on div at bounding box center [387, 177] width 579 height 355
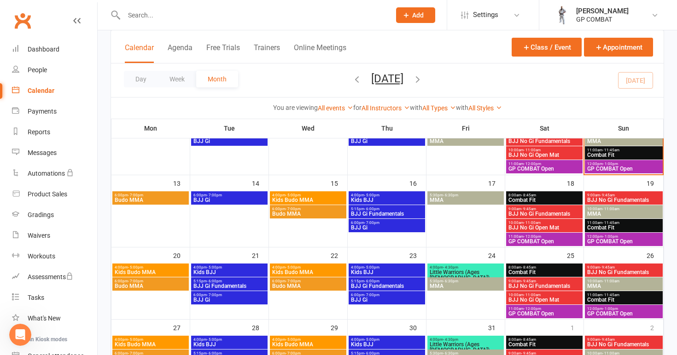
click at [382, 224] on span "6:00pm - 7:00pm" at bounding box center [386, 223] width 73 height 4
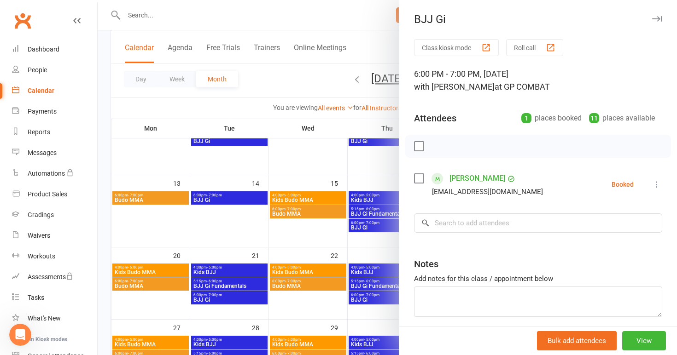
click at [318, 237] on div at bounding box center [387, 177] width 579 height 355
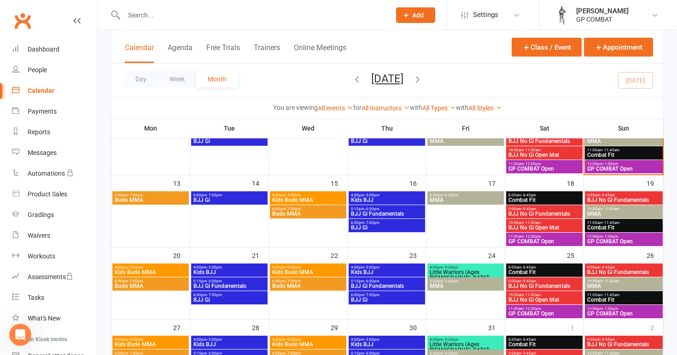
click at [372, 197] on span "Kids BJJ" at bounding box center [386, 200] width 73 height 6
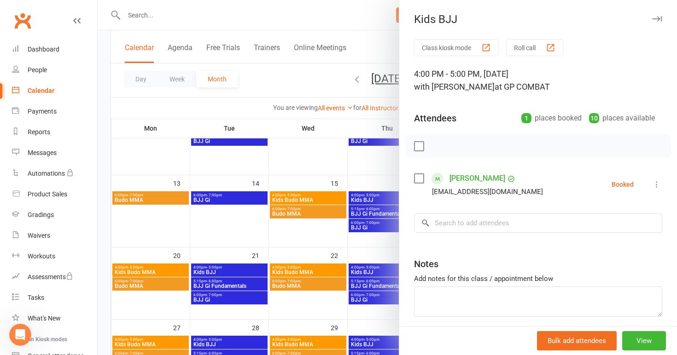
click at [319, 229] on div at bounding box center [387, 177] width 579 height 355
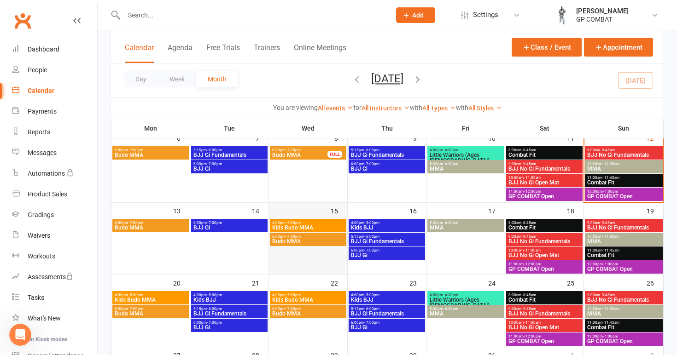
scroll to position [151, 0]
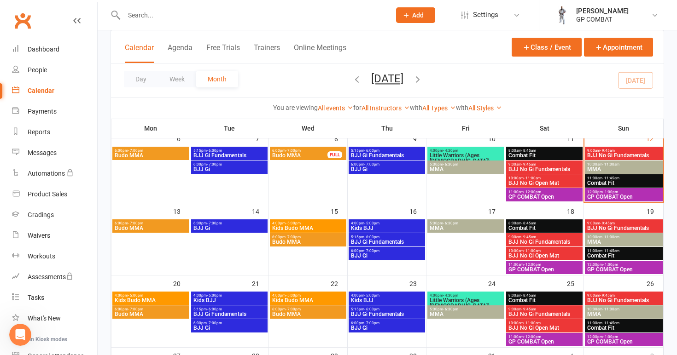
click at [532, 226] on span "Combat Fit" at bounding box center [544, 229] width 73 height 6
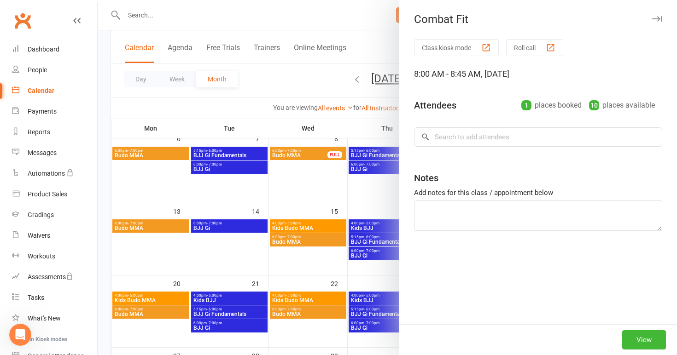
click at [370, 185] on div at bounding box center [387, 177] width 579 height 355
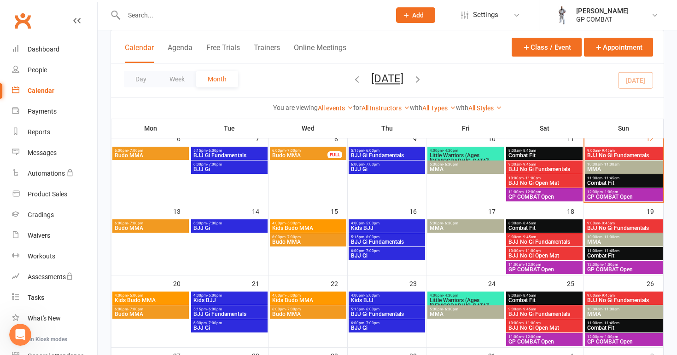
click at [535, 237] on span "- 9:45am" at bounding box center [528, 237] width 15 height 4
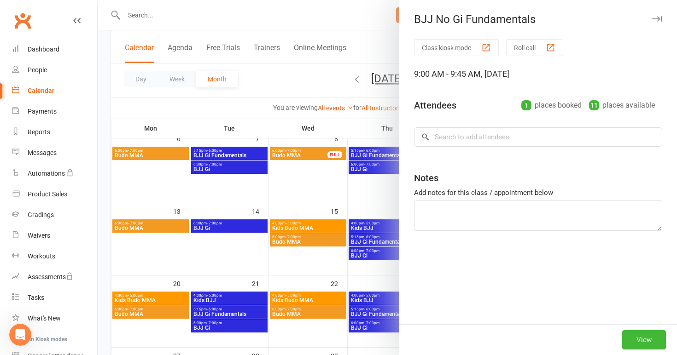
click at [332, 168] on div at bounding box center [387, 177] width 579 height 355
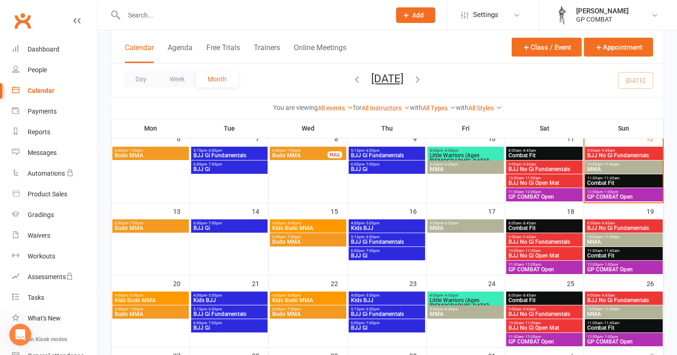
click at [547, 224] on span "8:00am - 8:45am" at bounding box center [544, 223] width 73 height 4
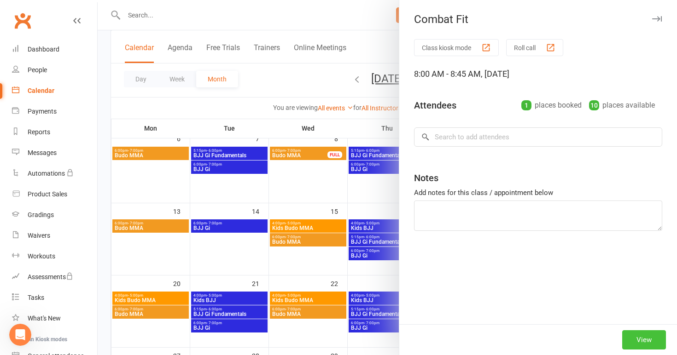
click at [655, 337] on button "View" at bounding box center [644, 339] width 44 height 19
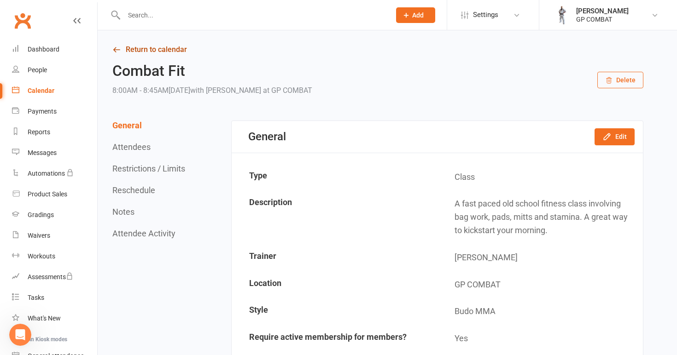
click at [150, 46] on link "Return to calendar" at bounding box center [377, 49] width 531 height 13
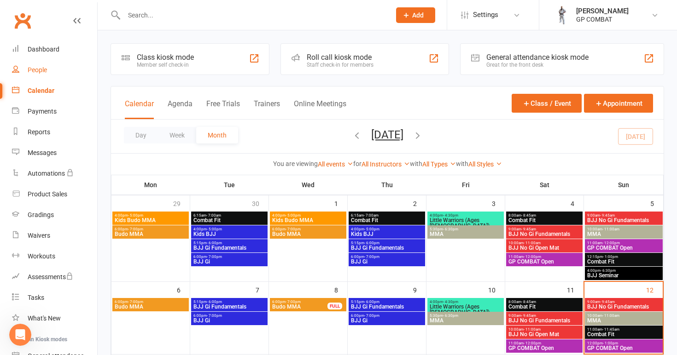
click at [49, 70] on link "People" at bounding box center [54, 70] width 85 height 21
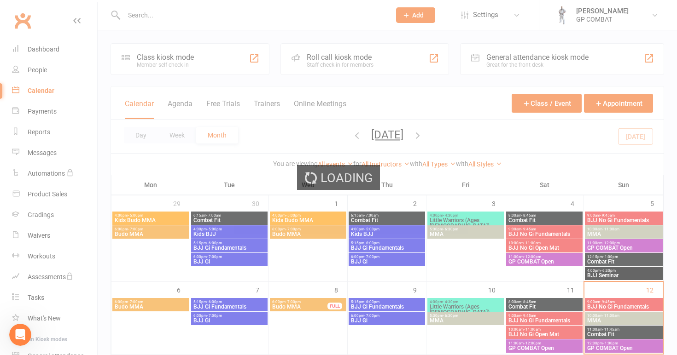
select select "100"
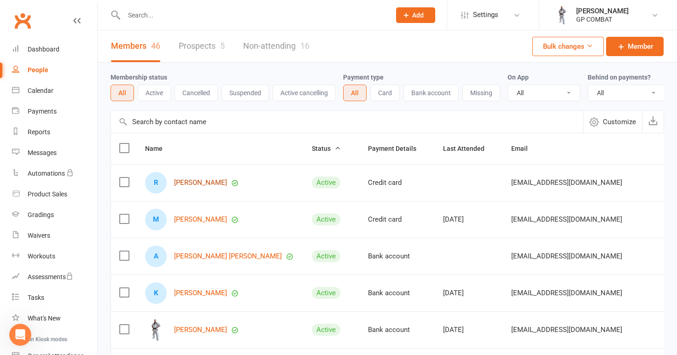
click at [202, 184] on link "[PERSON_NAME]" at bounding box center [200, 183] width 53 height 8
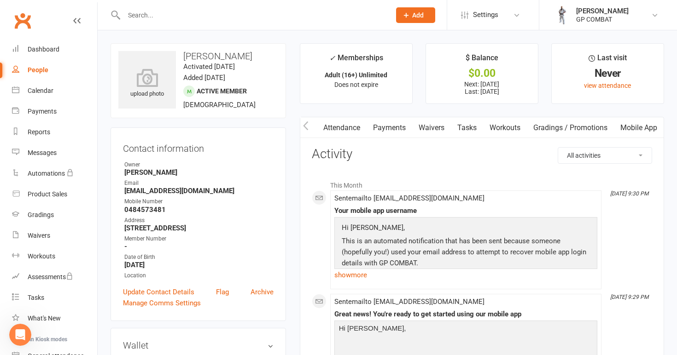
scroll to position [0, 93]
click at [637, 125] on link "Mobile App" at bounding box center [638, 127] width 50 height 21
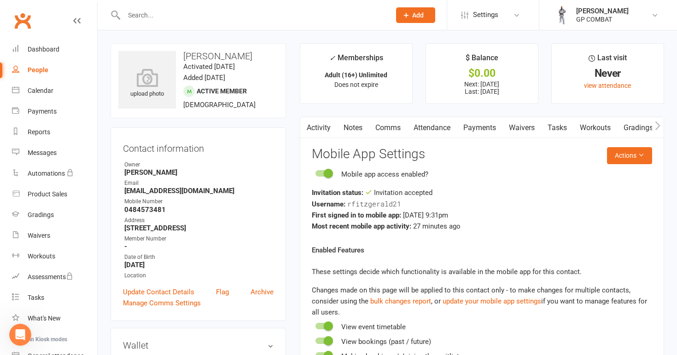
click at [390, 127] on link "Comms" at bounding box center [388, 127] width 38 height 21
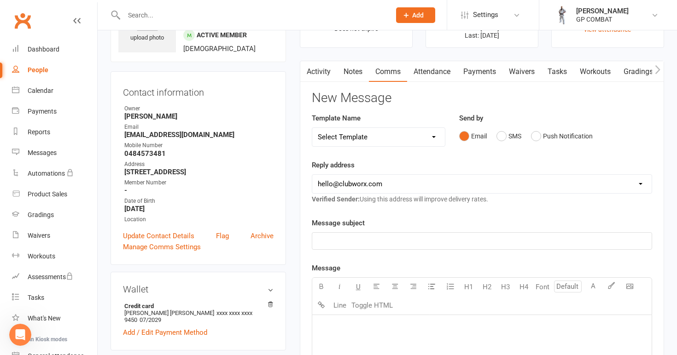
scroll to position [52, 0]
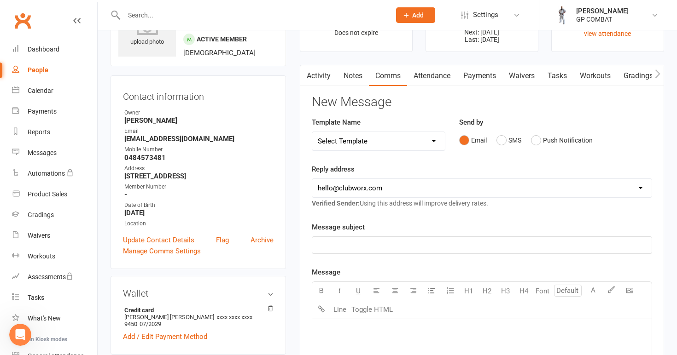
select select "9"
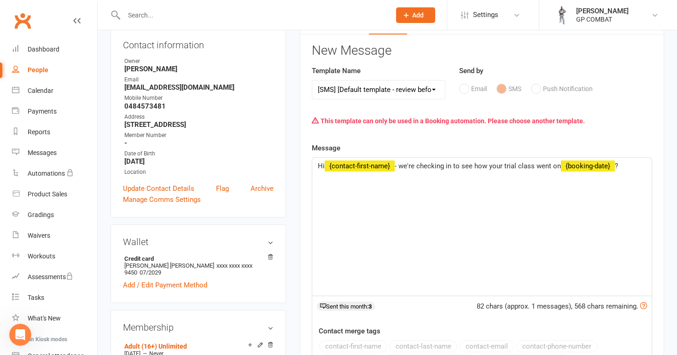
scroll to position [108, 0]
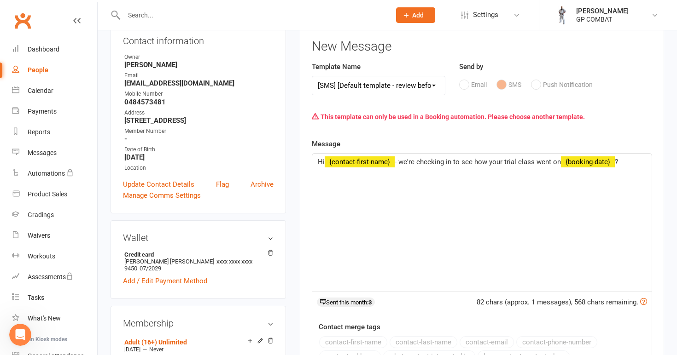
click at [59, 73] on link "People" at bounding box center [54, 70] width 85 height 21
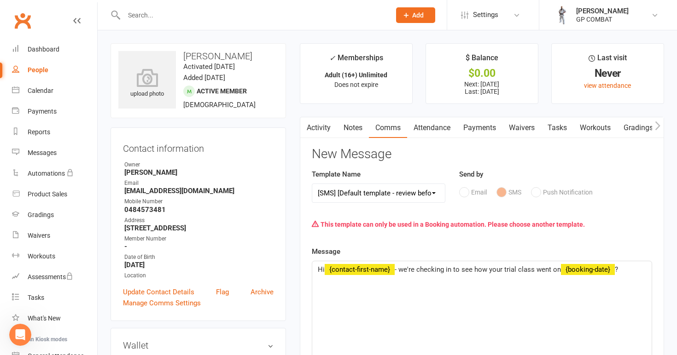
select select "100"
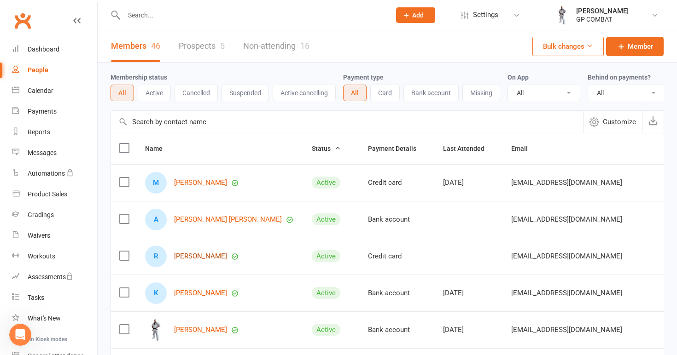
click at [209, 255] on link "[PERSON_NAME]" at bounding box center [200, 257] width 53 height 8
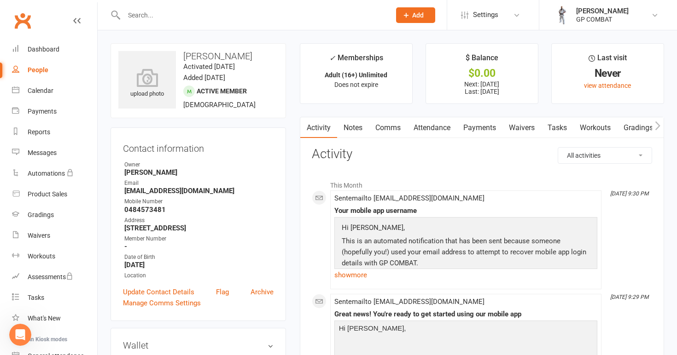
click at [393, 126] on link "Comms" at bounding box center [388, 127] width 38 height 21
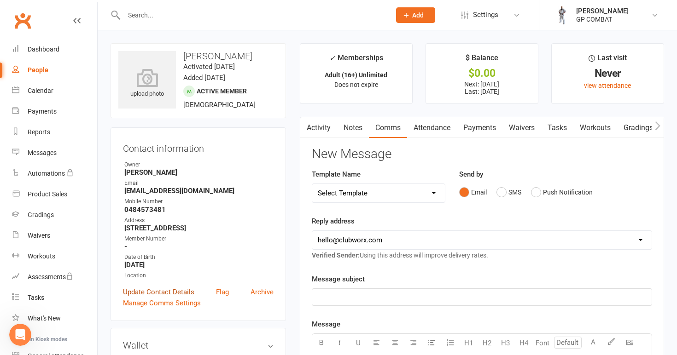
click at [172, 298] on link "Update Contact Details" at bounding box center [158, 292] width 71 height 11
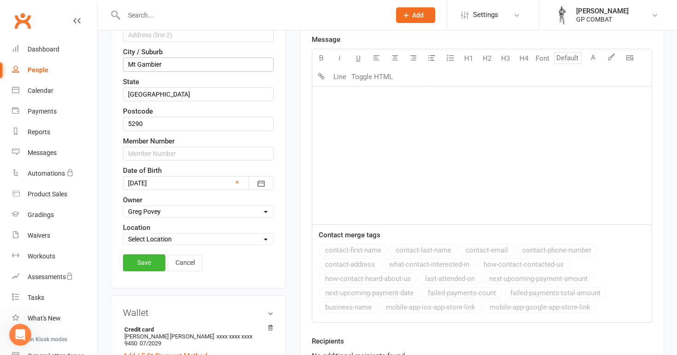
scroll to position [294, 0]
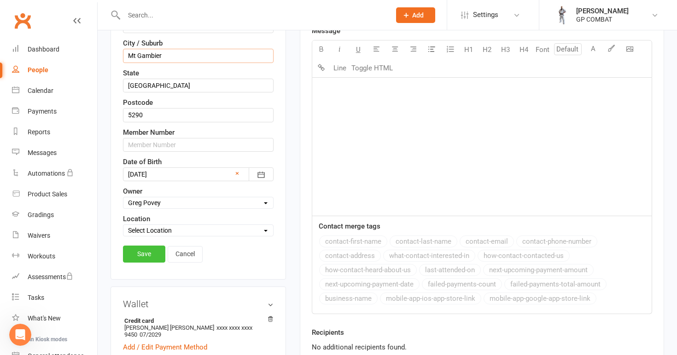
type input "Mt Gambier"
click at [151, 252] on link "Save" at bounding box center [144, 254] width 42 height 17
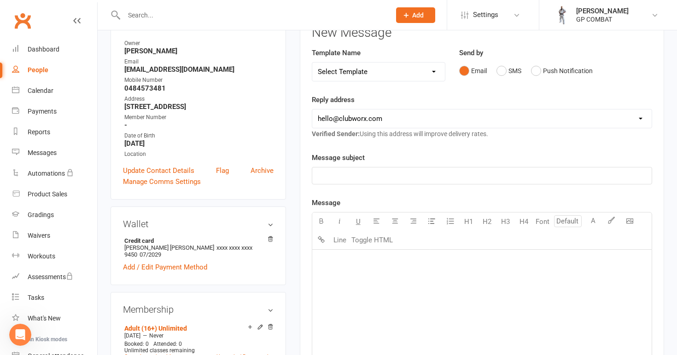
scroll to position [124, 0]
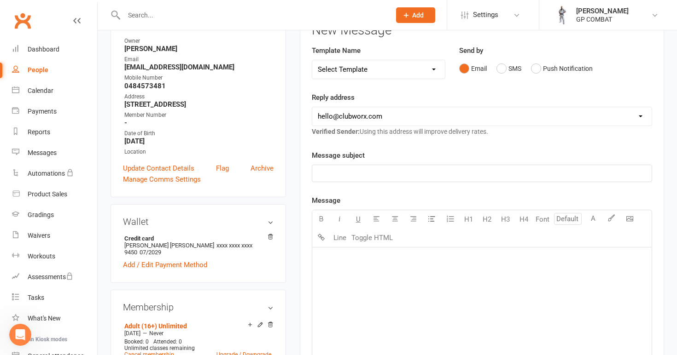
click at [385, 171] on p "﻿" at bounding box center [482, 173] width 328 height 11
click at [332, 275] on div "﻿" at bounding box center [481, 317] width 339 height 138
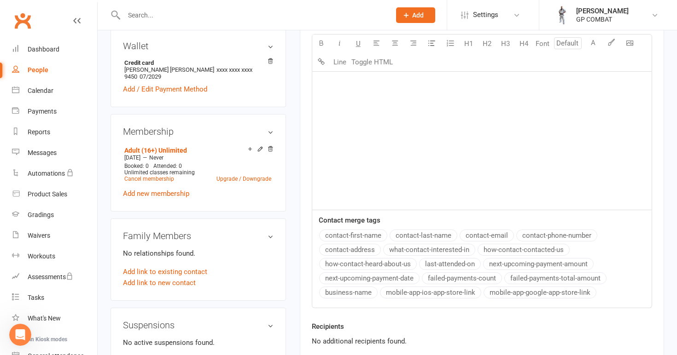
scroll to position [305, 0]
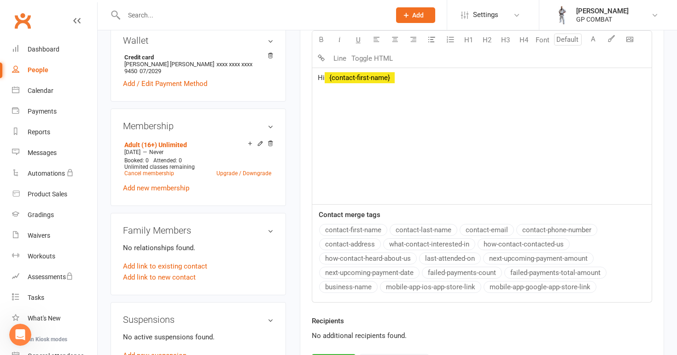
click at [365, 228] on button "contact-first-name" at bounding box center [353, 230] width 68 height 12
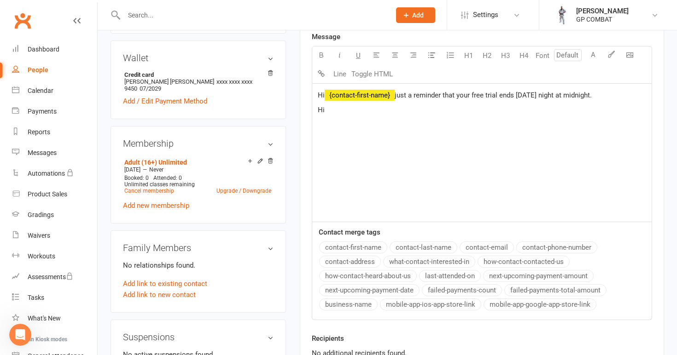
scroll to position [296, 0]
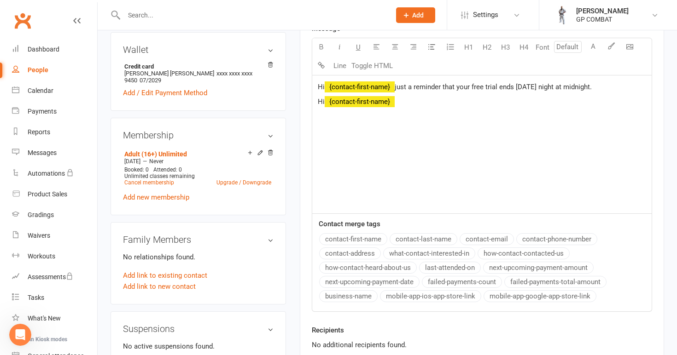
click at [346, 237] on button "contact-first-name" at bounding box center [353, 239] width 68 height 12
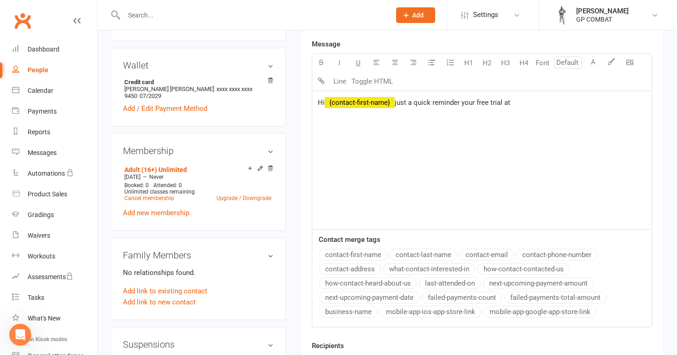
scroll to position [287, 0]
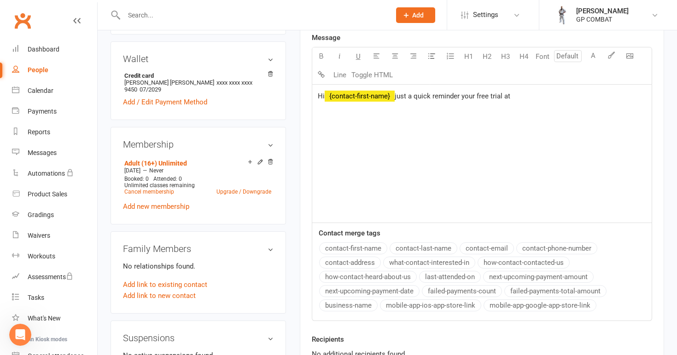
click at [364, 306] on button "business-name" at bounding box center [348, 306] width 58 height 12
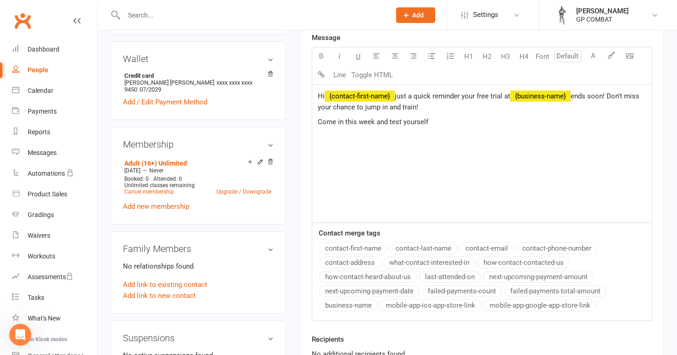
click at [389, 121] on span "Come in this week and test yourself" at bounding box center [373, 122] width 110 height 8
click at [417, 120] on p "Come in this week, test yourself" at bounding box center [482, 121] width 328 height 11
click at [322, 121] on span "Come in this week" at bounding box center [346, 122] width 57 height 8
click at [391, 121] on p "Come in this week" at bounding box center [482, 121] width 328 height 11
click at [377, 121] on span "Come in this week, book your classes and" at bounding box center [383, 122] width 130 height 8
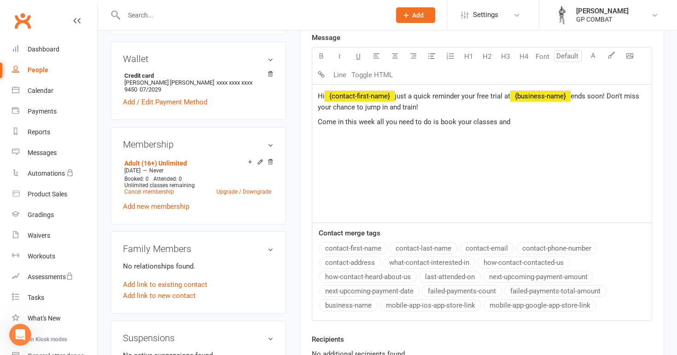
click at [522, 122] on p "Come in this week all you need to do is book your classes and" at bounding box center [482, 121] width 328 height 11
click at [442, 121] on span "Come in this week all you need to do is book your classes through the app." at bounding box center [433, 122] width 231 height 8
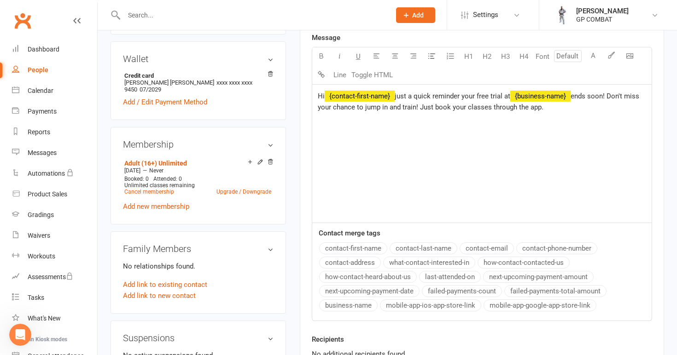
click at [548, 109] on p "Hi ﻿ {contact-first-name} just a quick reminder your free trial at ﻿ {business-…" at bounding box center [482, 102] width 328 height 22
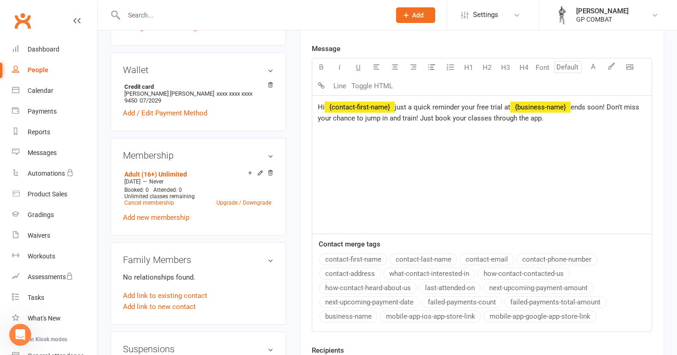
scroll to position [286, 0]
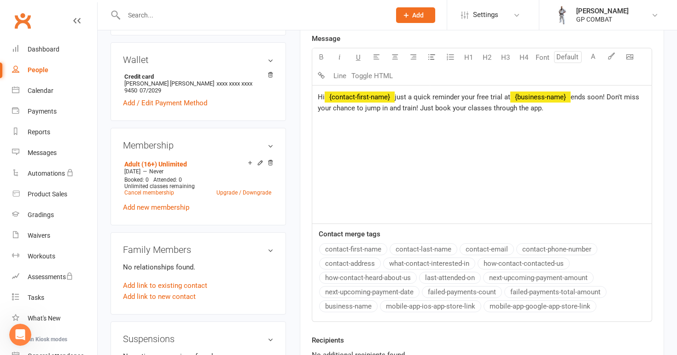
click at [353, 306] on button "business-name" at bounding box center [348, 307] width 58 height 12
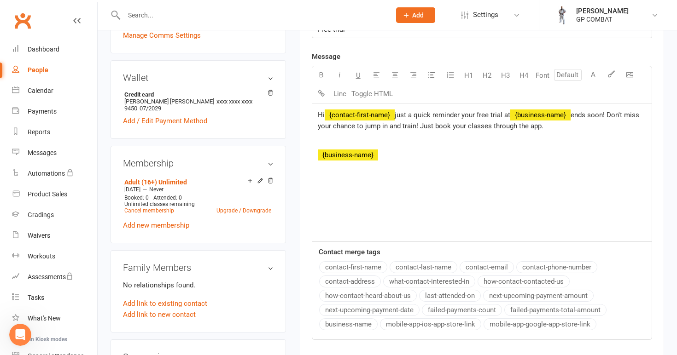
scroll to position [272, 0]
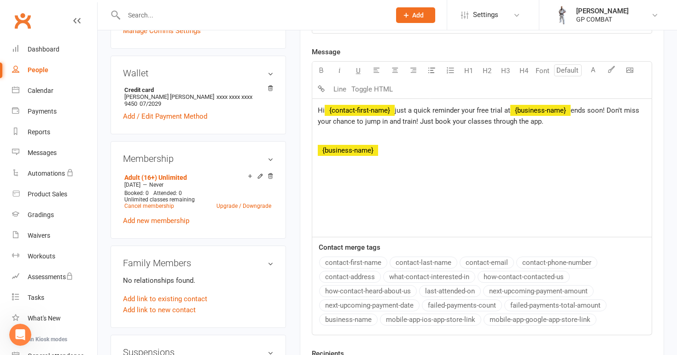
click at [434, 121] on span "ends soon! Don't miss your chance to jump in and train! Just book your classes …" at bounding box center [479, 115] width 323 height 19
click at [594, 121] on p "Hi ﻿ {contact-first-name} just a quick reminder your free trial at ﻿ {business-…" at bounding box center [482, 116] width 328 height 22
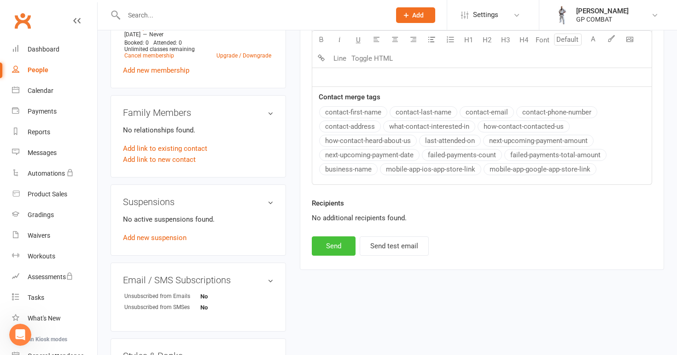
scroll to position [424, 0]
click at [331, 246] on button "Send" at bounding box center [334, 244] width 44 height 19
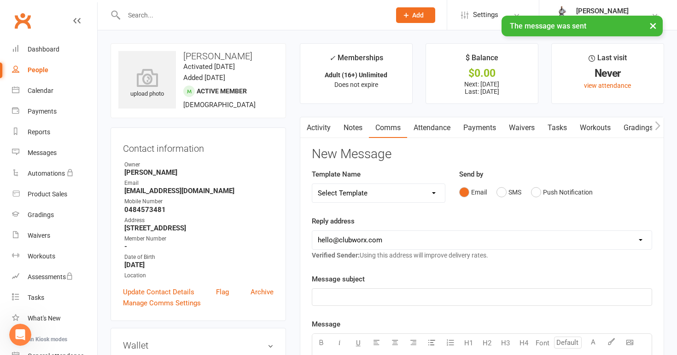
scroll to position [0, 0]
click at [46, 71] on div "People" at bounding box center [38, 69] width 21 height 7
select select "100"
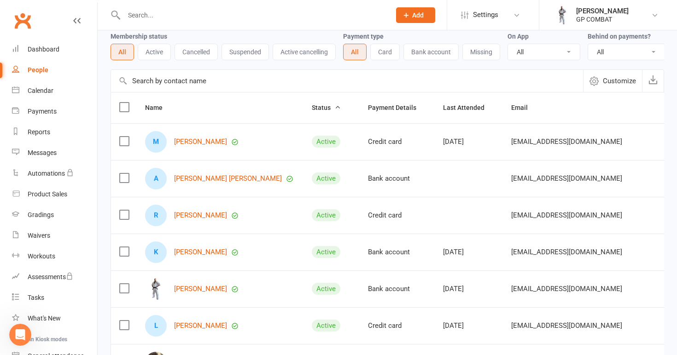
scroll to position [5, 0]
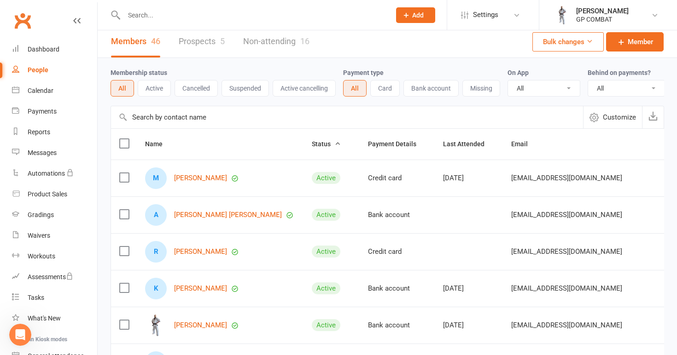
click at [159, 87] on button "Active" at bounding box center [154, 88] width 33 height 17
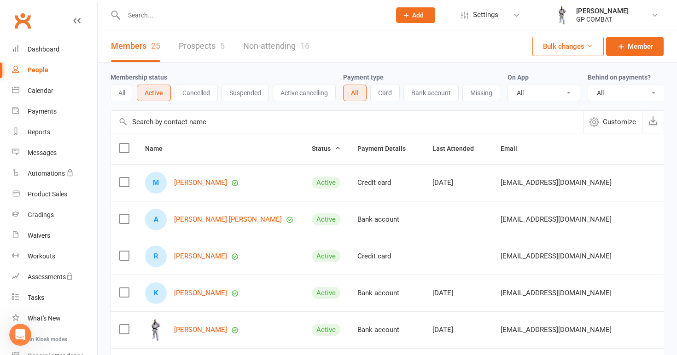
scroll to position [0, 0]
